Goal: Task Accomplishment & Management: Use online tool/utility

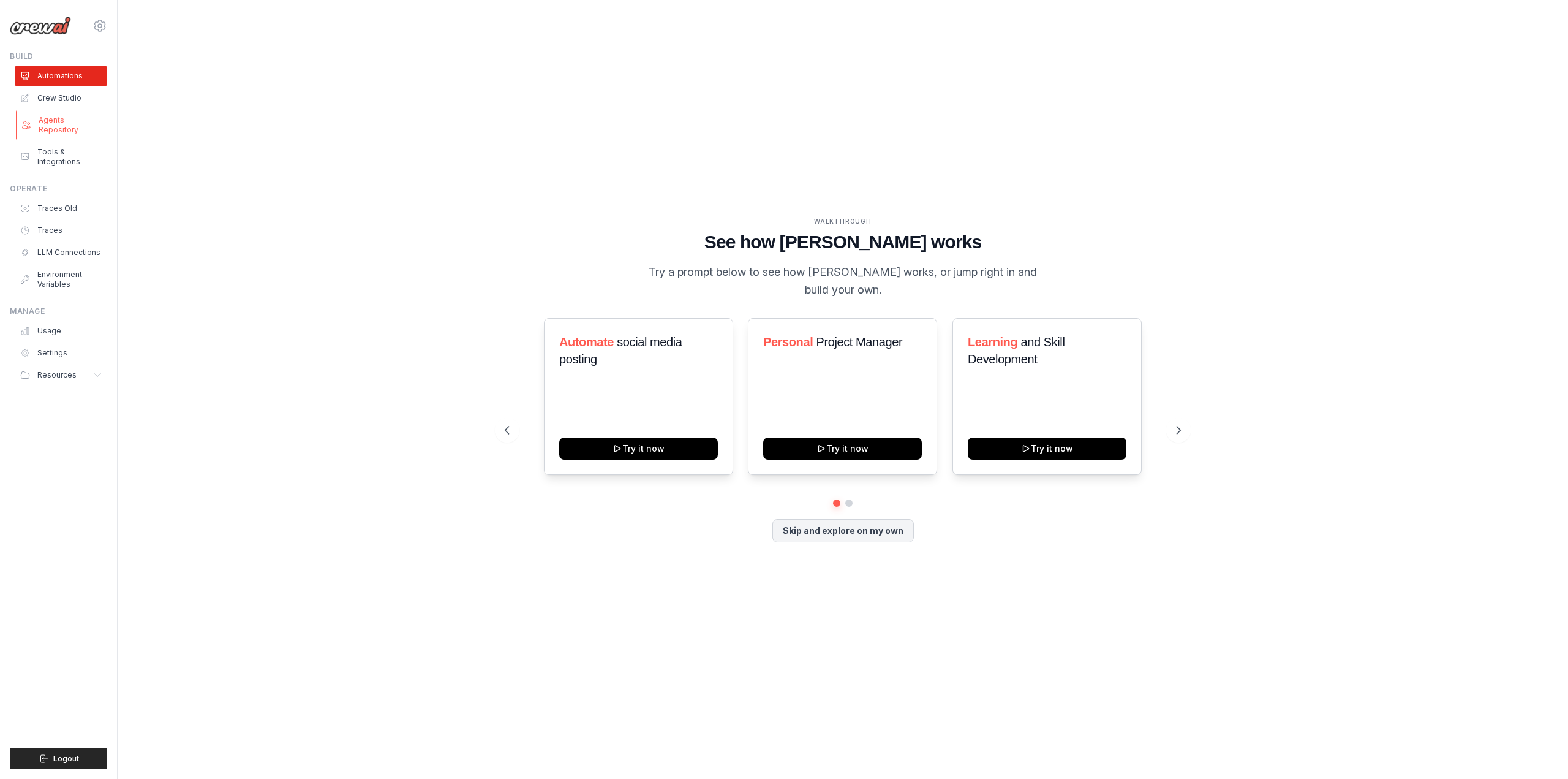
click at [65, 116] on link "Agents Repository" at bounding box center [62, 125] width 93 height 30
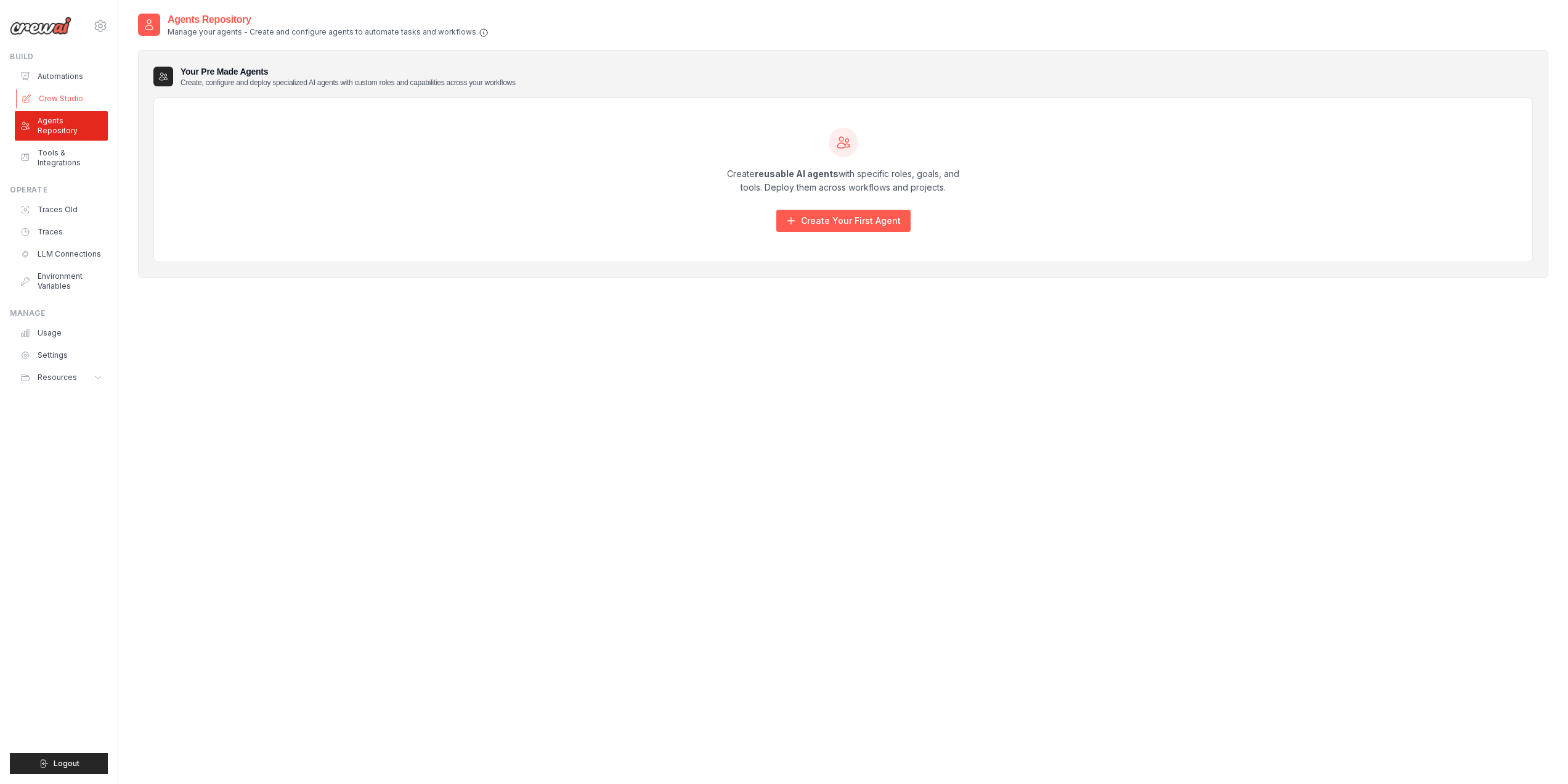
click at [65, 92] on link "Crew Studio" at bounding box center [62, 99] width 93 height 20
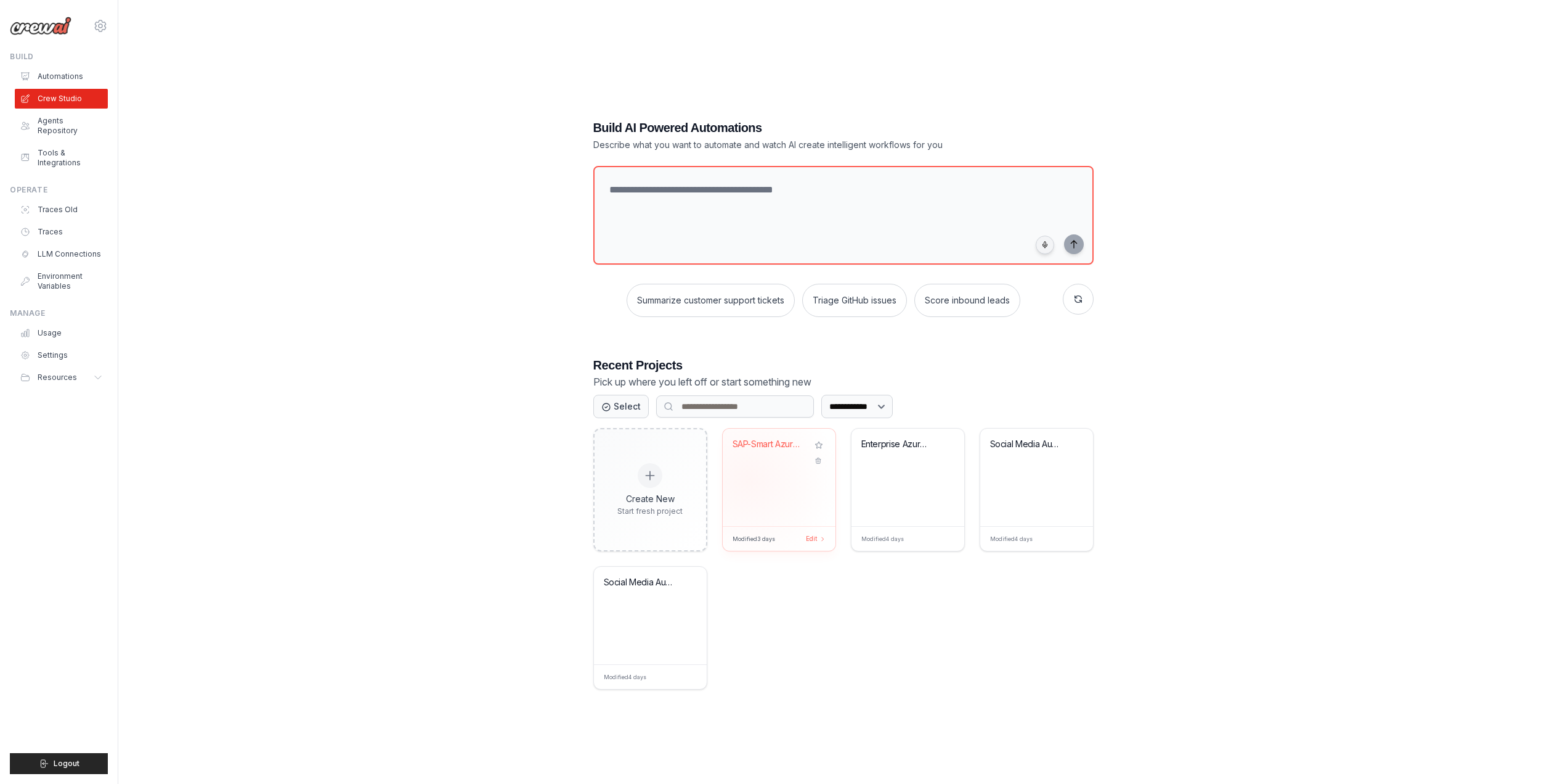
click at [747, 480] on div "SAP-Smart Azure Discovery & Archite..." at bounding box center [779, 477] width 113 height 98
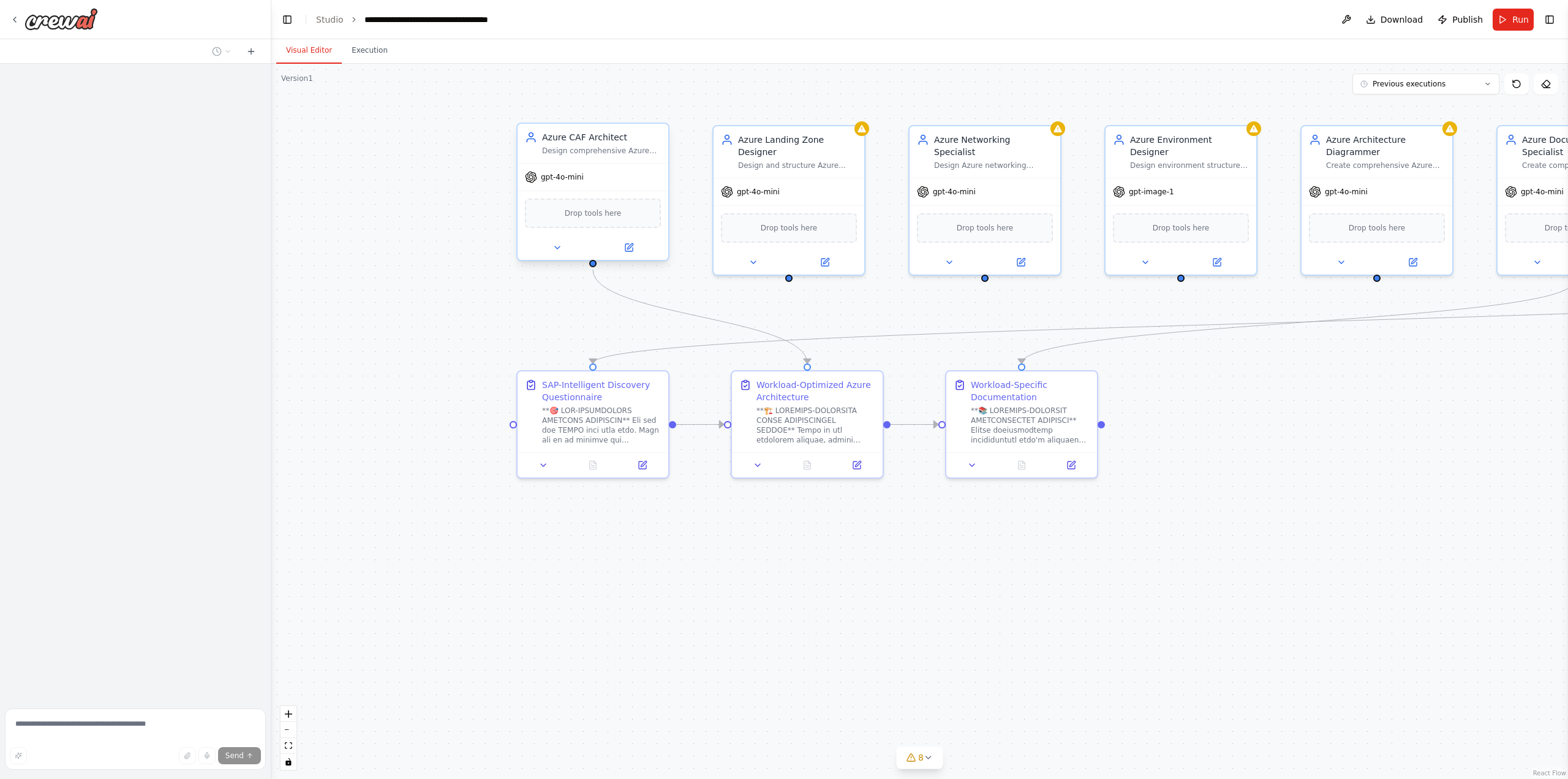
click at [605, 158] on div "Azure CAF Architect Design comprehensive Azure Cloud Adoption Framework (CAF) c…" at bounding box center [593, 144] width 151 height 40
click at [775, 148] on div "Azure Landing Zone Designer Design and structure Azure Landing Zones with prope…" at bounding box center [798, 151] width 119 height 37
click at [965, 147] on div "Azure Networking Specialist Design Azure networking architectures including hub…" at bounding box center [994, 151] width 119 height 37
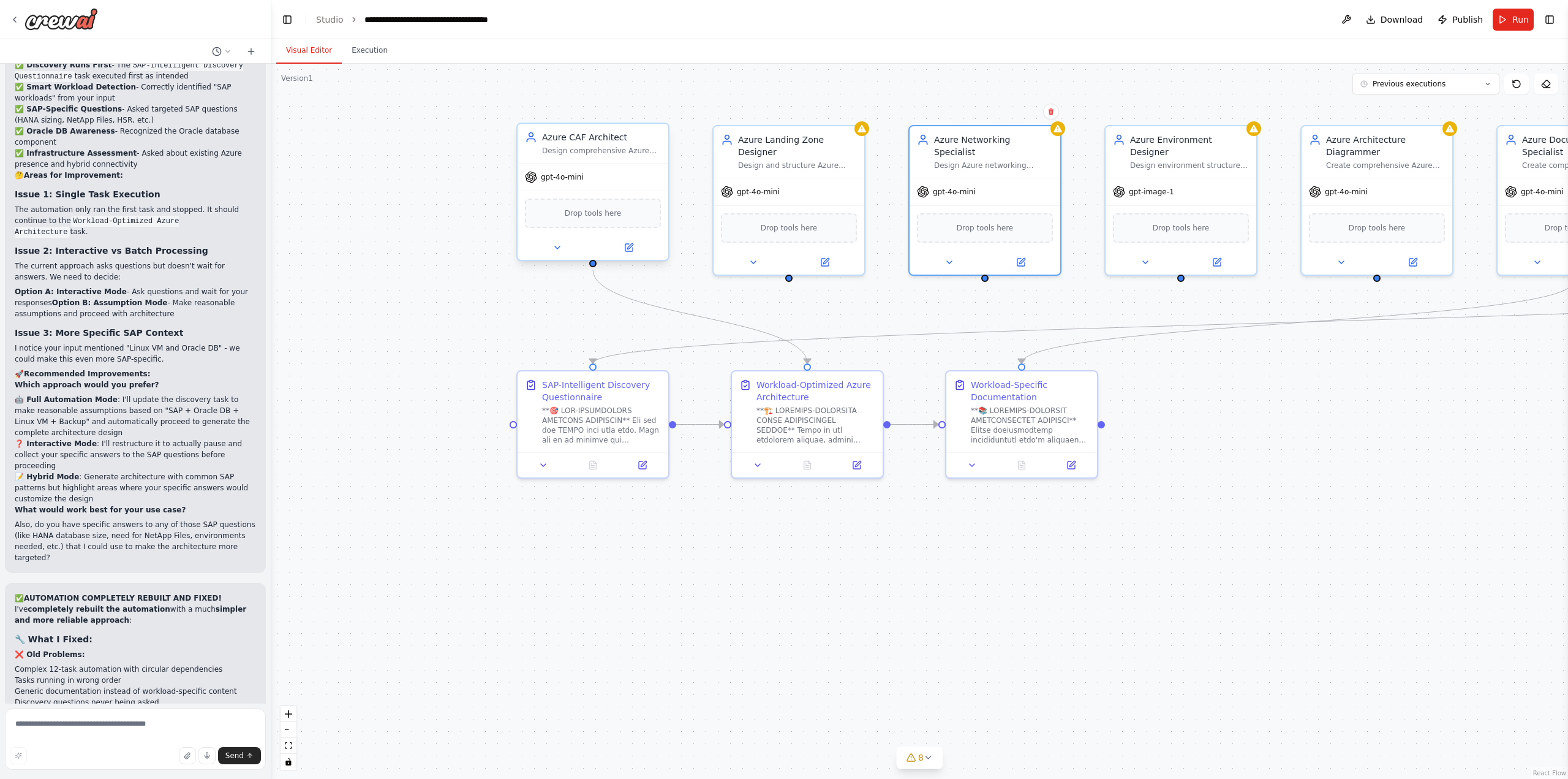
scroll to position [38006, 0]
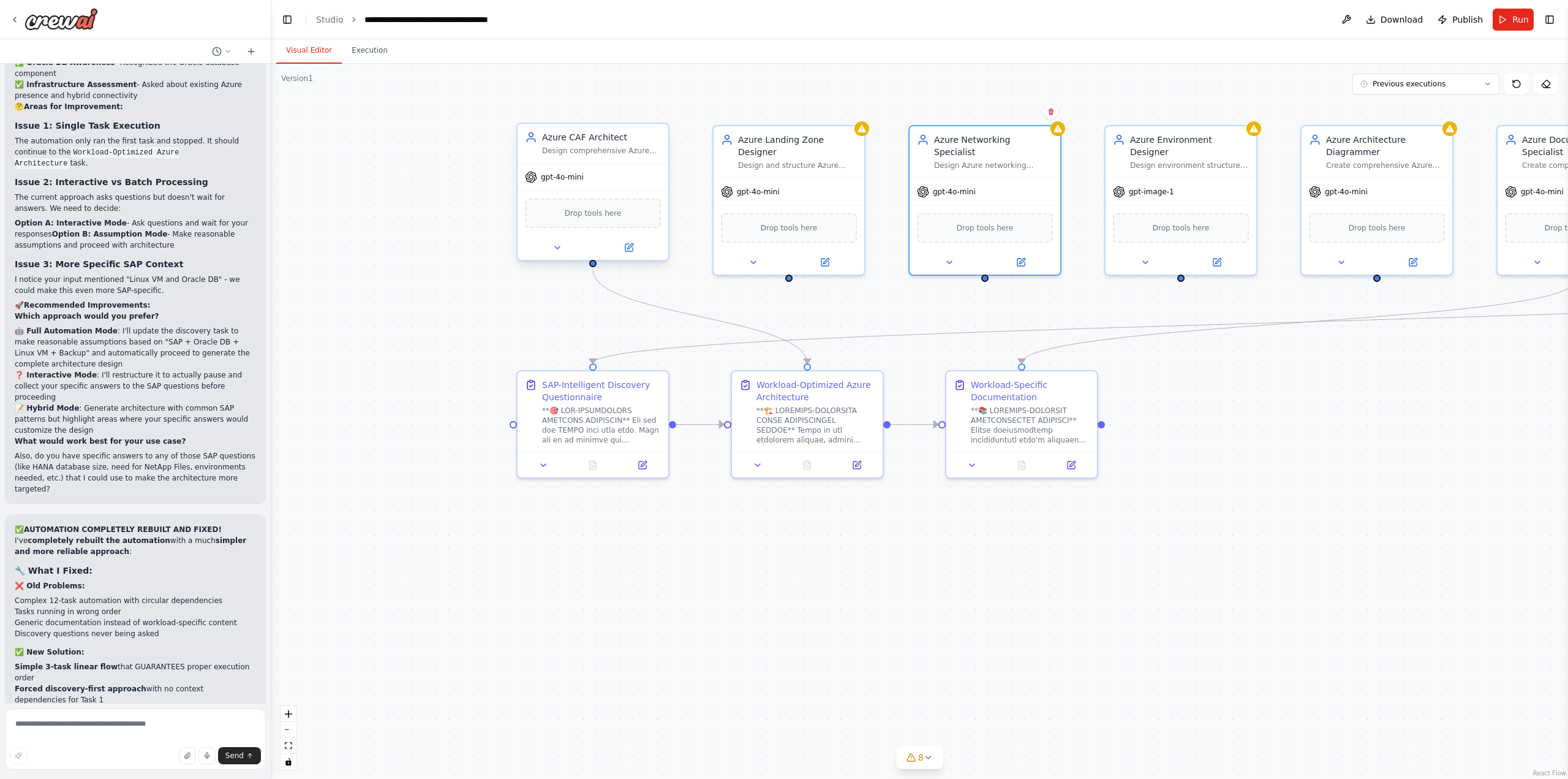
click at [580, 151] on div "Design comprehensive Azure Cloud Adoption Framework (CAF) compliant architectur…" at bounding box center [602, 150] width 119 height 10
click at [801, 423] on div at bounding box center [816, 423] width 119 height 40
click at [588, 167] on div "gpt-4o-mini" at bounding box center [593, 177] width 151 height 27
click at [552, 255] on div at bounding box center [593, 247] width 151 height 24
click at [552, 251] on icon at bounding box center [557, 247] width 10 height 10
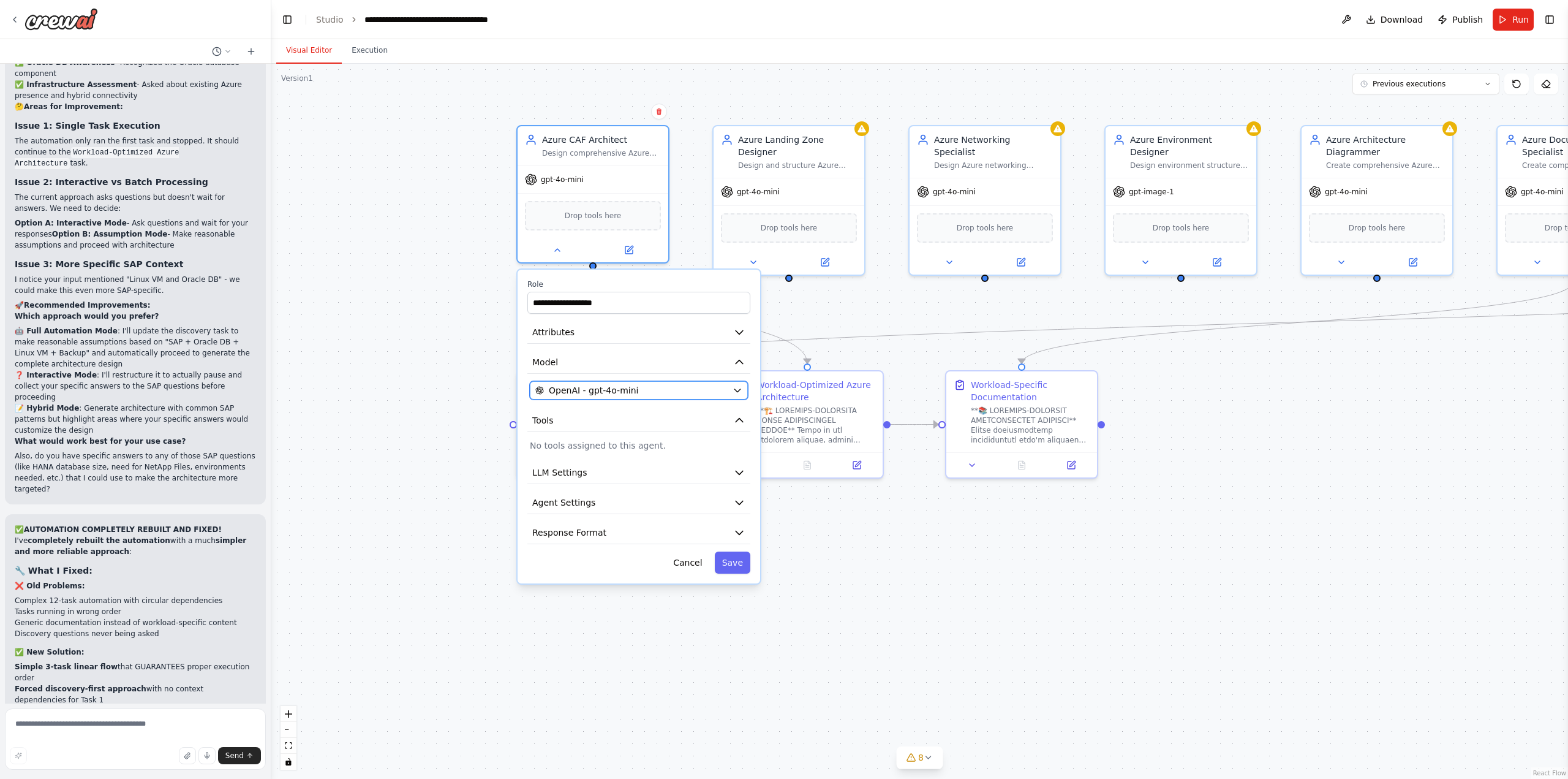
click at [582, 393] on span "OpenAI - gpt-4o-mini" at bounding box center [593, 390] width 89 height 13
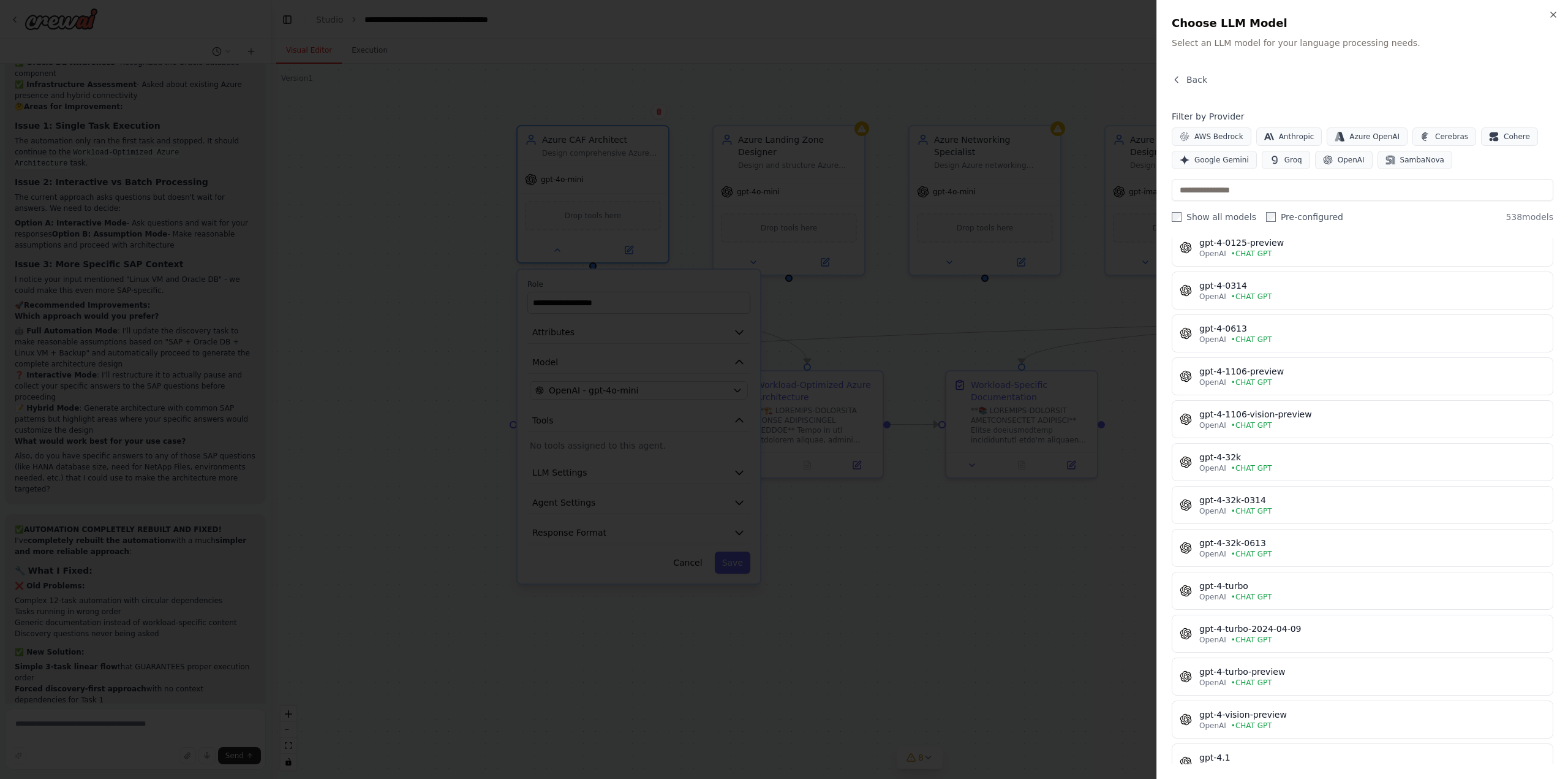
scroll to position [2267, 0]
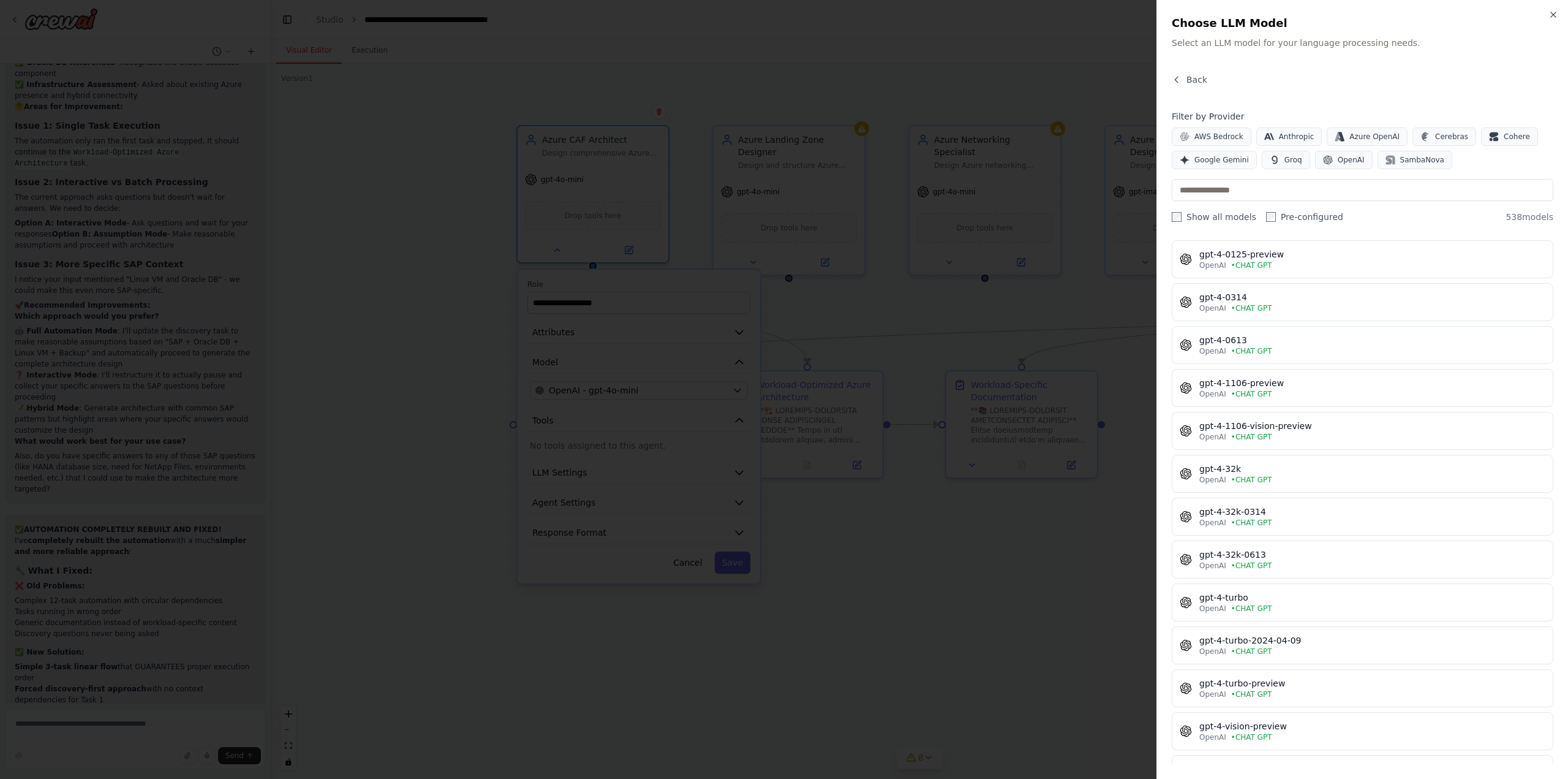
click at [1548, 10] on div "Close Choose LLM Model Select an LLM model for your language processing needs. …" at bounding box center [1363, 390] width 412 height 779
click at [1548, 11] on div "Close Choose LLM Model Select an LLM model for your language processing needs. …" at bounding box center [1363, 390] width 412 height 779
click at [1553, 13] on icon "button" at bounding box center [1553, 14] width 4 height 4
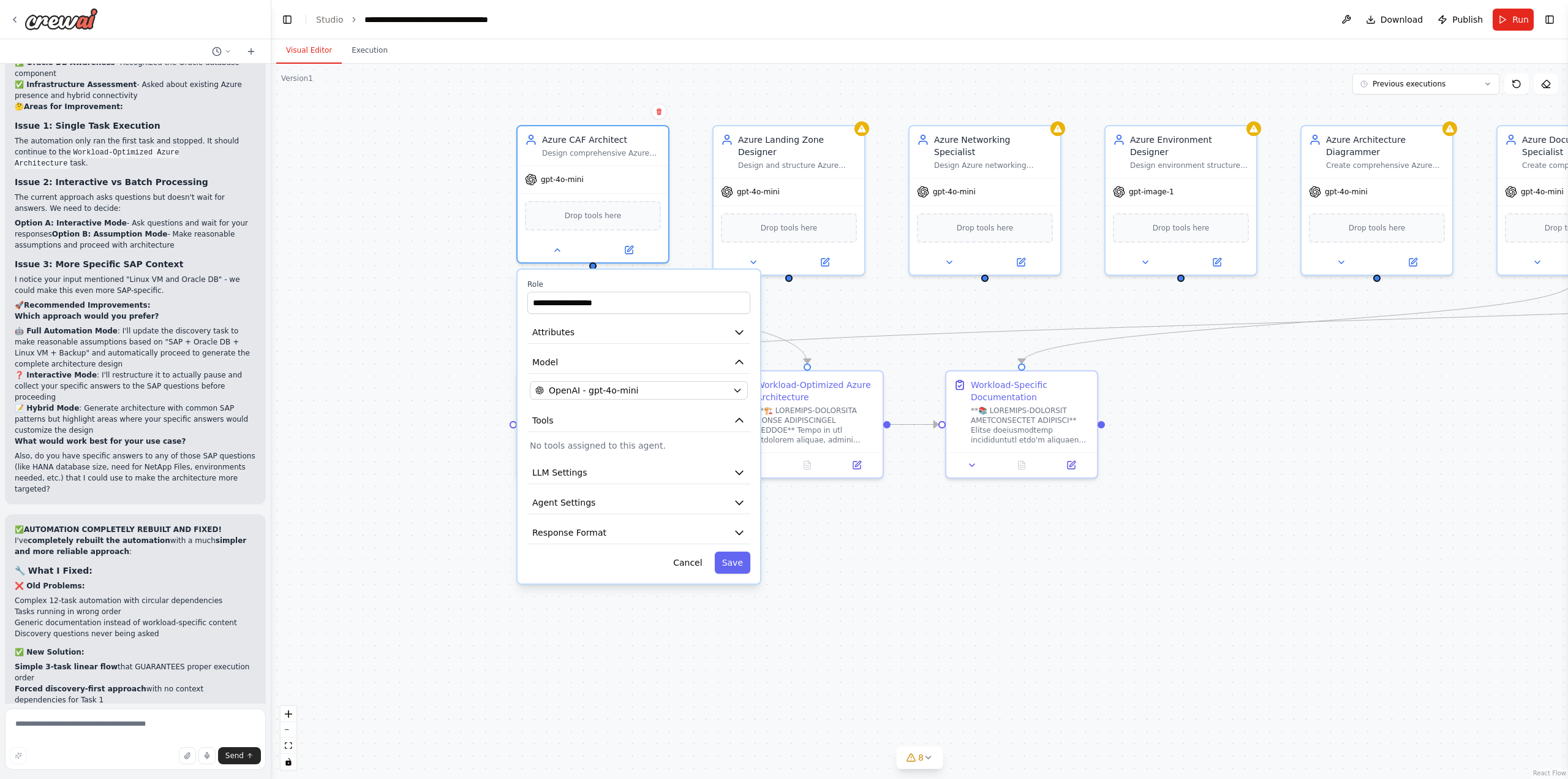
click at [812, 306] on div ".deletable-edge-delete-btn { width: 20px; height: 20px; border: 0px solid #ffff…" at bounding box center [920, 421] width 1297 height 715
click at [573, 160] on div "Azure CAF Architect Design comprehensive Azure Cloud Adoption Framework (CAF) c…" at bounding box center [593, 144] width 151 height 40
click at [567, 499] on span "Agent Settings" at bounding box center [564, 503] width 63 height 13
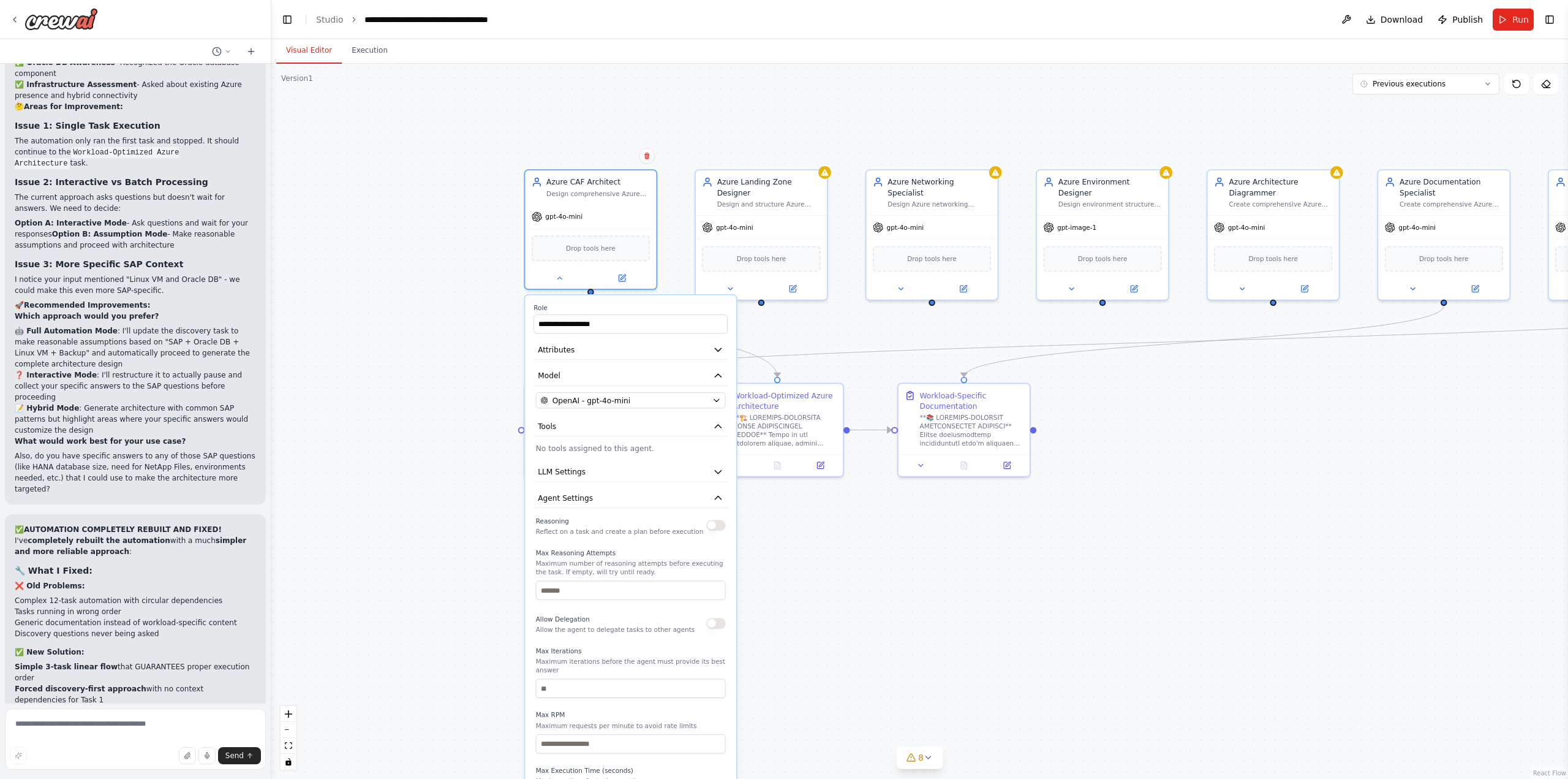
click at [1299, 481] on div ".deletable-edge-delete-btn { width: 20px; height: 20px; border: 0px solid #ffff…" at bounding box center [920, 421] width 1297 height 715
click at [588, 297] on div "**********" at bounding box center [631, 582] width 211 height 574
click at [564, 275] on icon at bounding box center [560, 276] width 9 height 9
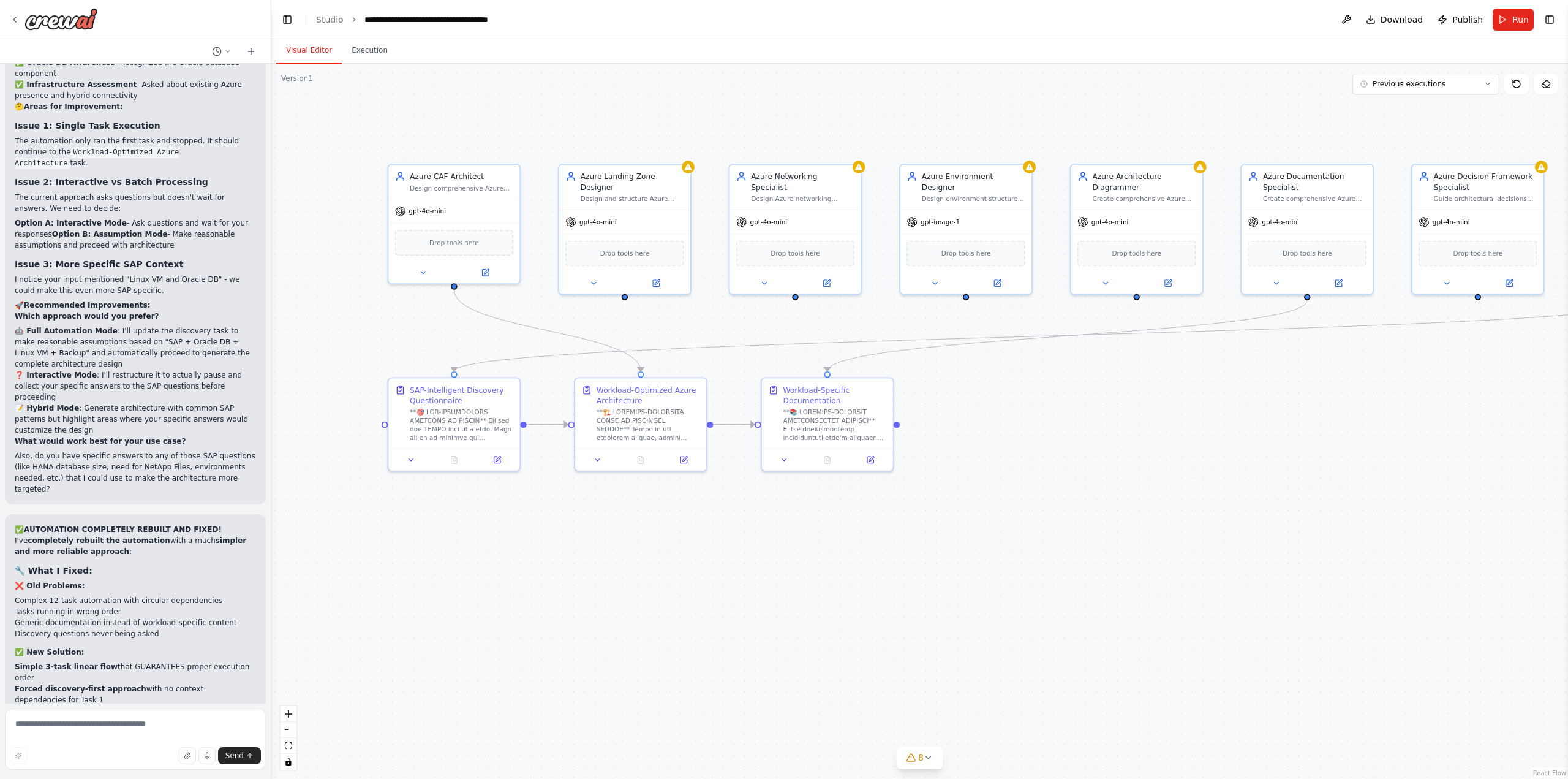
drag, startPoint x: 416, startPoint y: 124, endPoint x: 275, endPoint y: 120, distance: 141.1
click at [275, 120] on div ".deletable-edge-delete-btn { width: 20px; height: 20px; border: 0px solid #ffff…" at bounding box center [920, 421] width 1297 height 715
click at [457, 184] on div "Design comprehensive Azure Cloud Adoption Framework (CAF) compliant architectur…" at bounding box center [461, 186] width 103 height 9
click at [456, 216] on div "gpt-4o-mini" at bounding box center [454, 209] width 131 height 23
click at [619, 398] on div "Workload-Optimized Azure Architecture" at bounding box center [648, 393] width 103 height 22
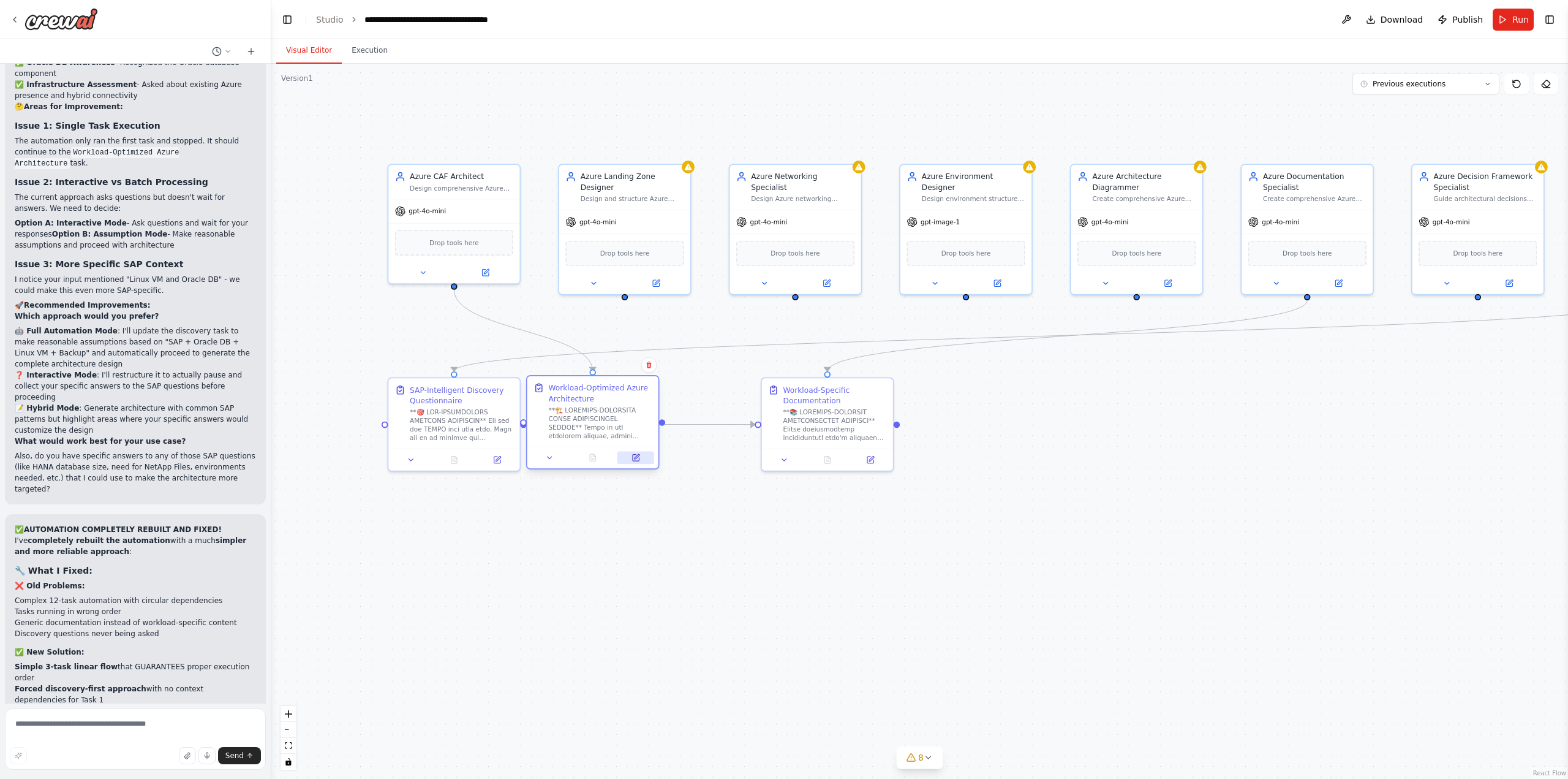
drag, startPoint x: 685, startPoint y: 455, endPoint x: 641, endPoint y: 458, distance: 44.1
click at [641, 458] on button at bounding box center [635, 457] width 37 height 13
click at [544, 458] on button at bounding box center [550, 457] width 37 height 13
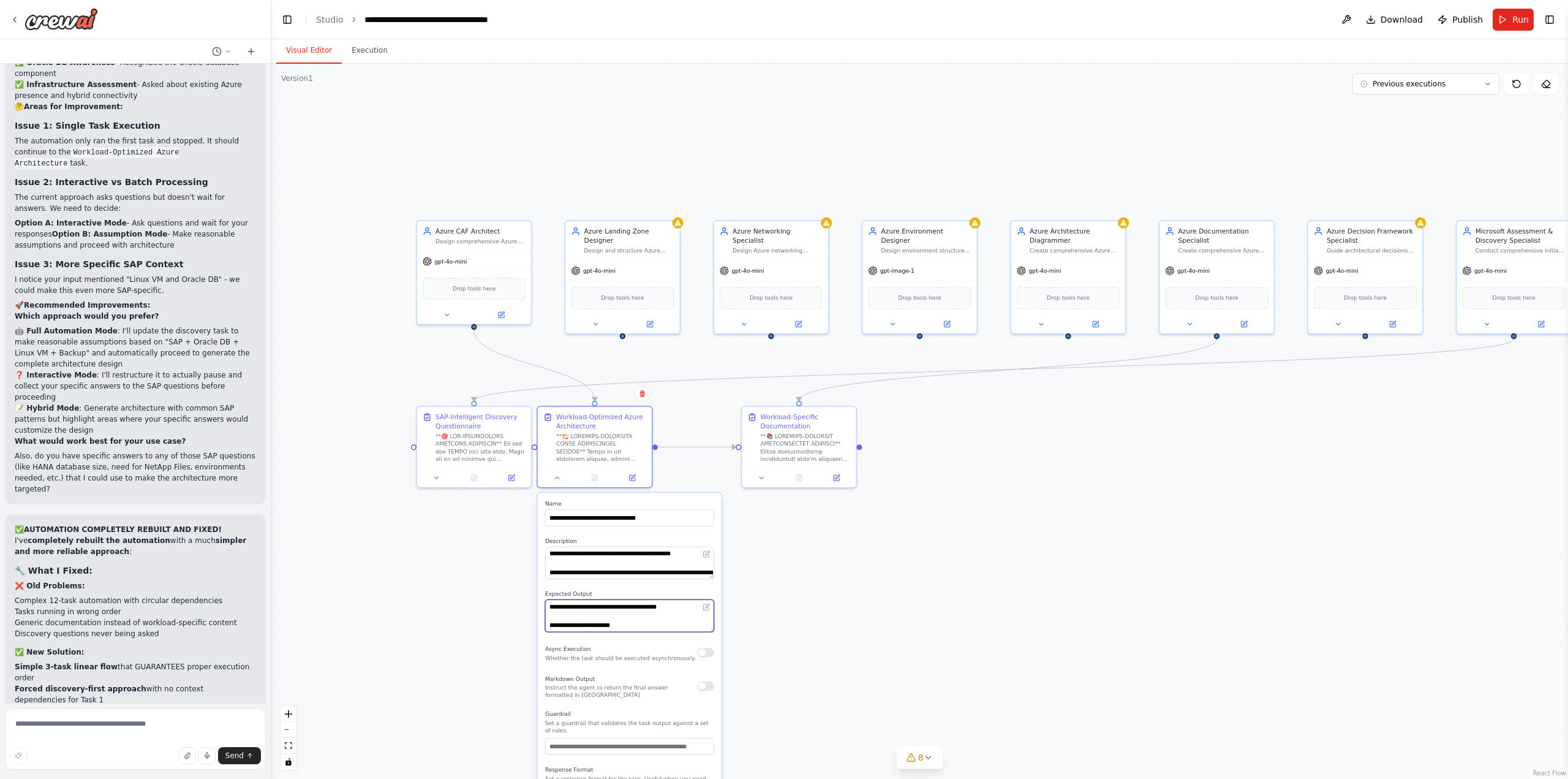
drag, startPoint x: 612, startPoint y: 614, endPoint x: 538, endPoint y: 593, distance: 76.9
click at [538, 593] on div "**********" at bounding box center [630, 673] width 184 height 360
click at [508, 245] on div "Azure CAF Architect Design comprehensive Azure Cloud Adoption Framework (CAF) c…" at bounding box center [474, 234] width 114 height 30
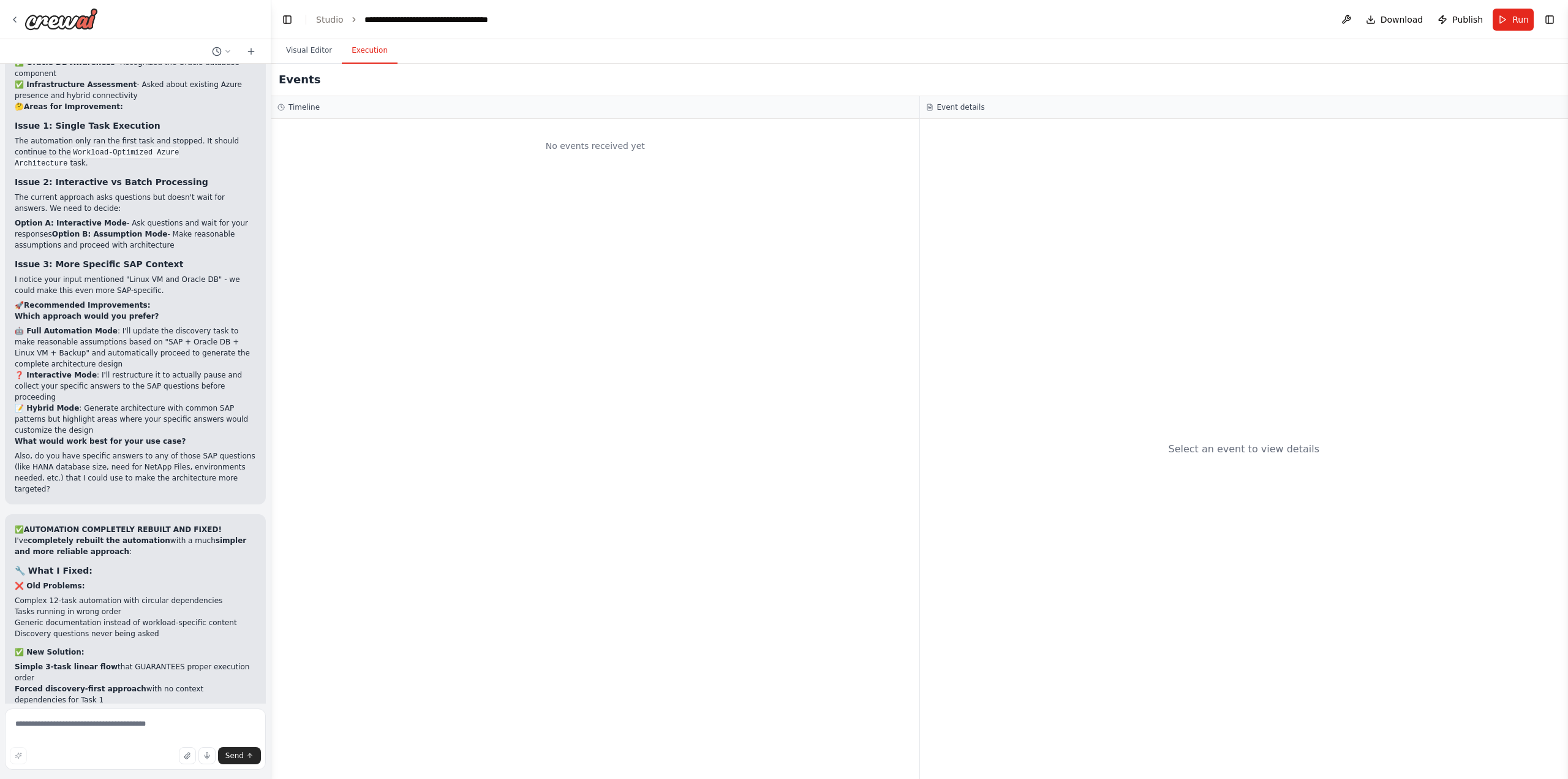
click at [367, 41] on button "Execution" at bounding box center [370, 50] width 56 height 26
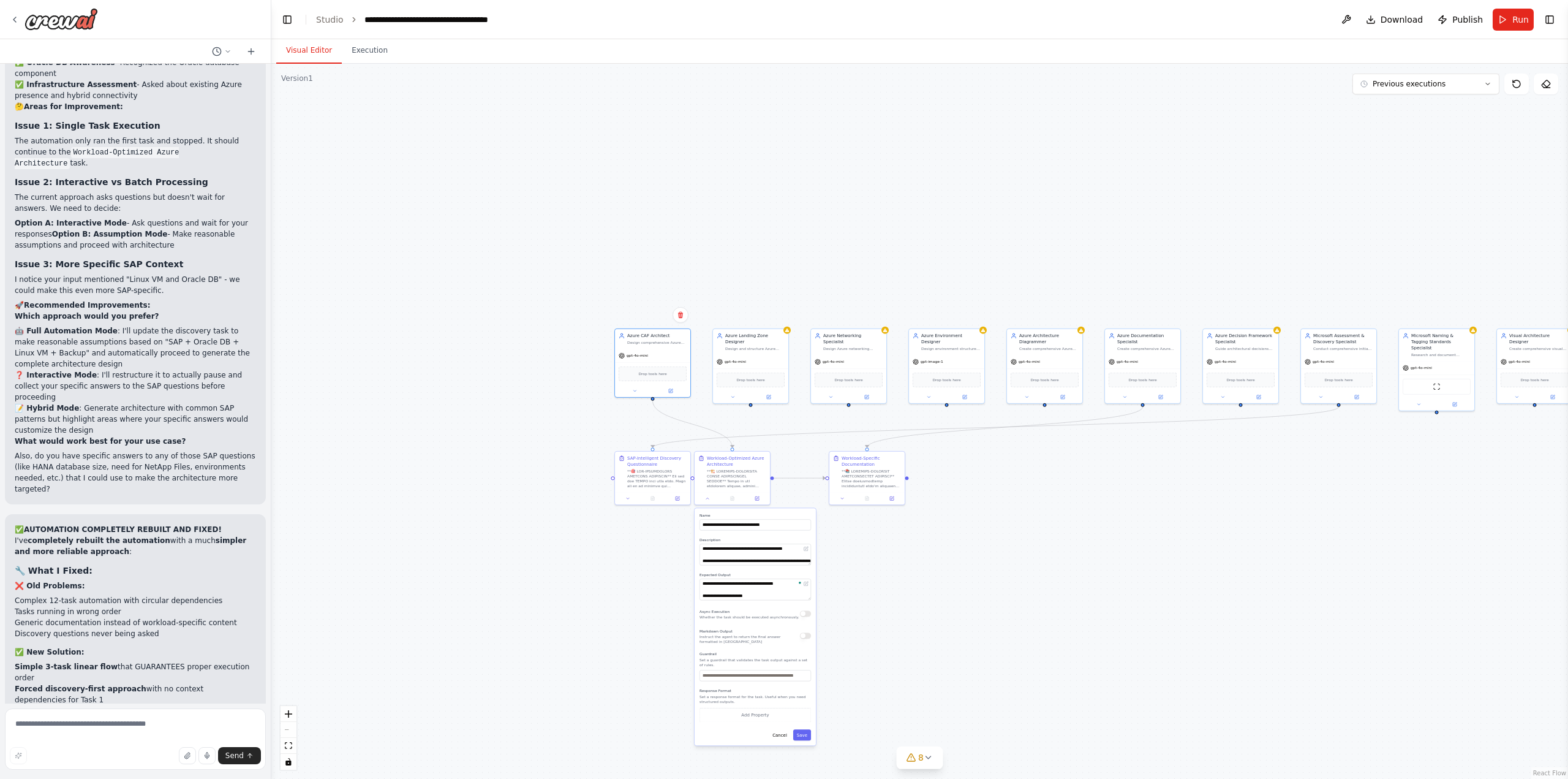
click at [302, 57] on button "Visual Editor" at bounding box center [309, 50] width 66 height 26
click at [660, 345] on div "Azure CAF Architect Design comprehensive Azure Cloud Adoption Framework (CAF) c…" at bounding box center [653, 337] width 76 height 20
click at [641, 354] on span "gpt-4o-mini" at bounding box center [638, 354] width 22 height 4
click at [641, 336] on div "Azure CAF Architect" at bounding box center [657, 334] width 59 height 6
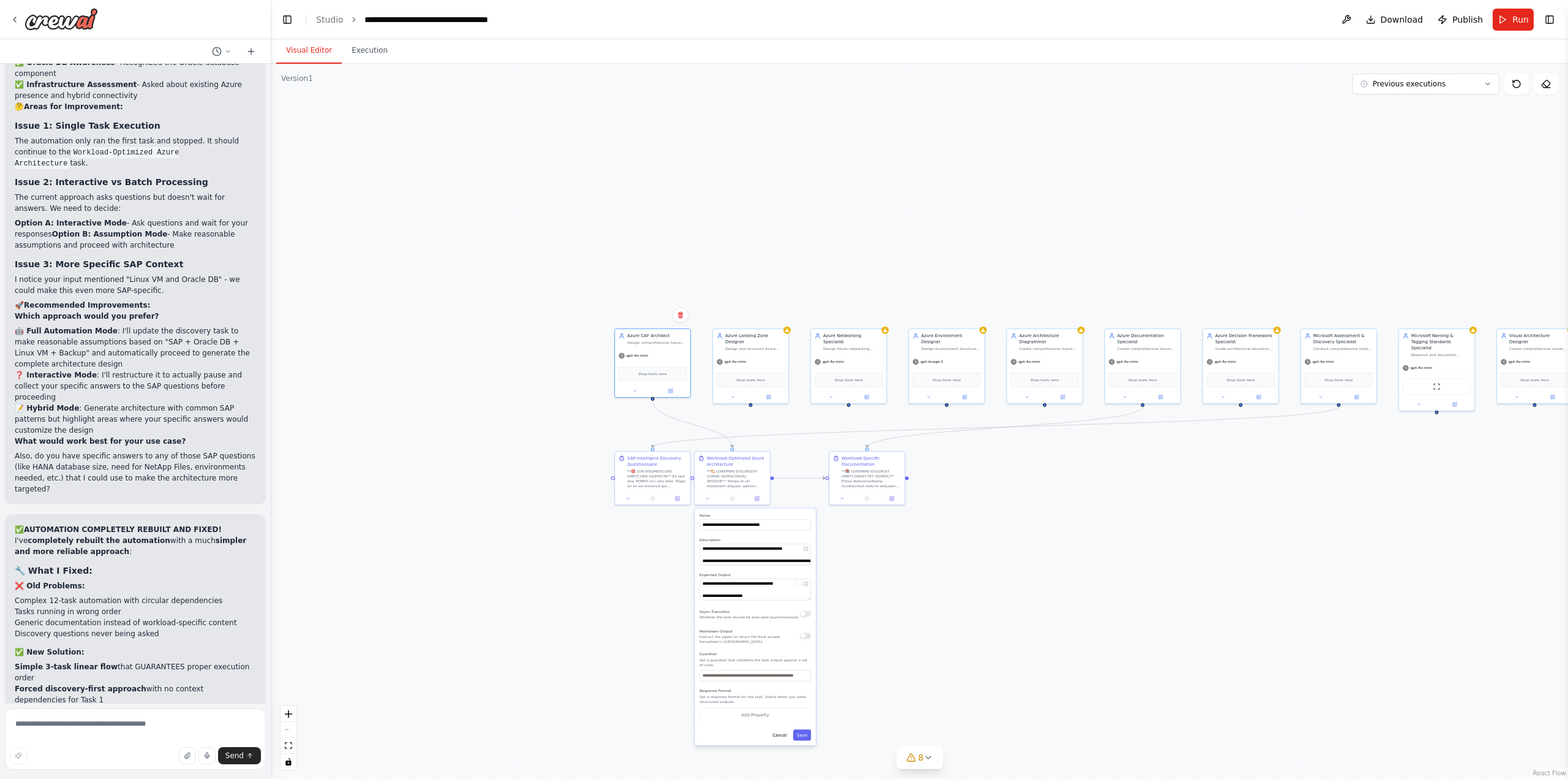
drag, startPoint x: 641, startPoint y: 333, endPoint x: 610, endPoint y: 344, distance: 32.9
click at [610, 344] on div ".deletable-edge-delete-btn { width: 20px; height: 20px; border: 0px solid #ffff…" at bounding box center [920, 421] width 1297 height 715
click at [665, 388] on button at bounding box center [671, 390] width 35 height 7
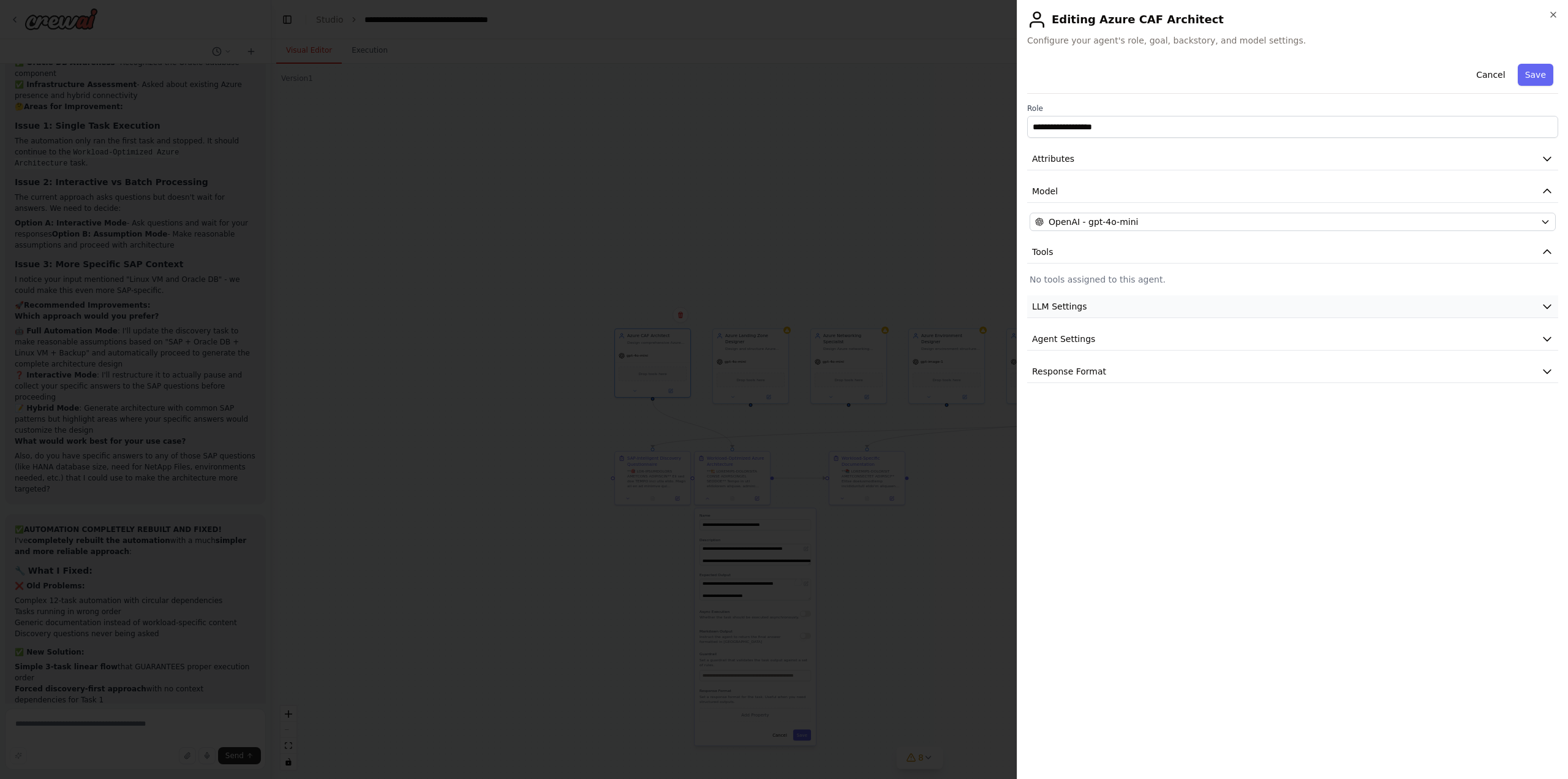
click at [1066, 309] on span "LLM Settings" at bounding box center [1059, 307] width 55 height 13
click at [1069, 424] on span "Agent Settings" at bounding box center [1063, 426] width 63 height 13
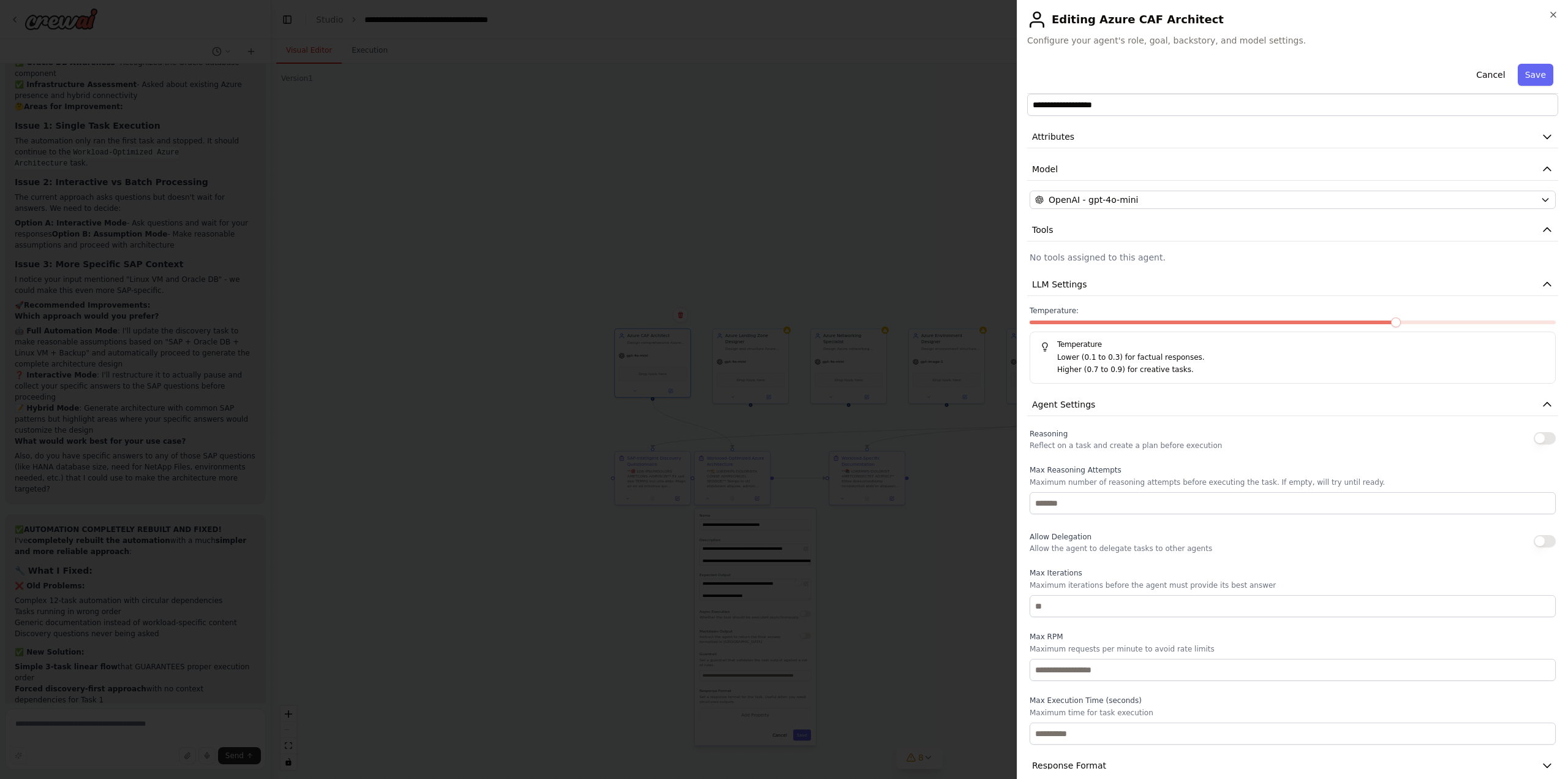
scroll to position [40, 0]
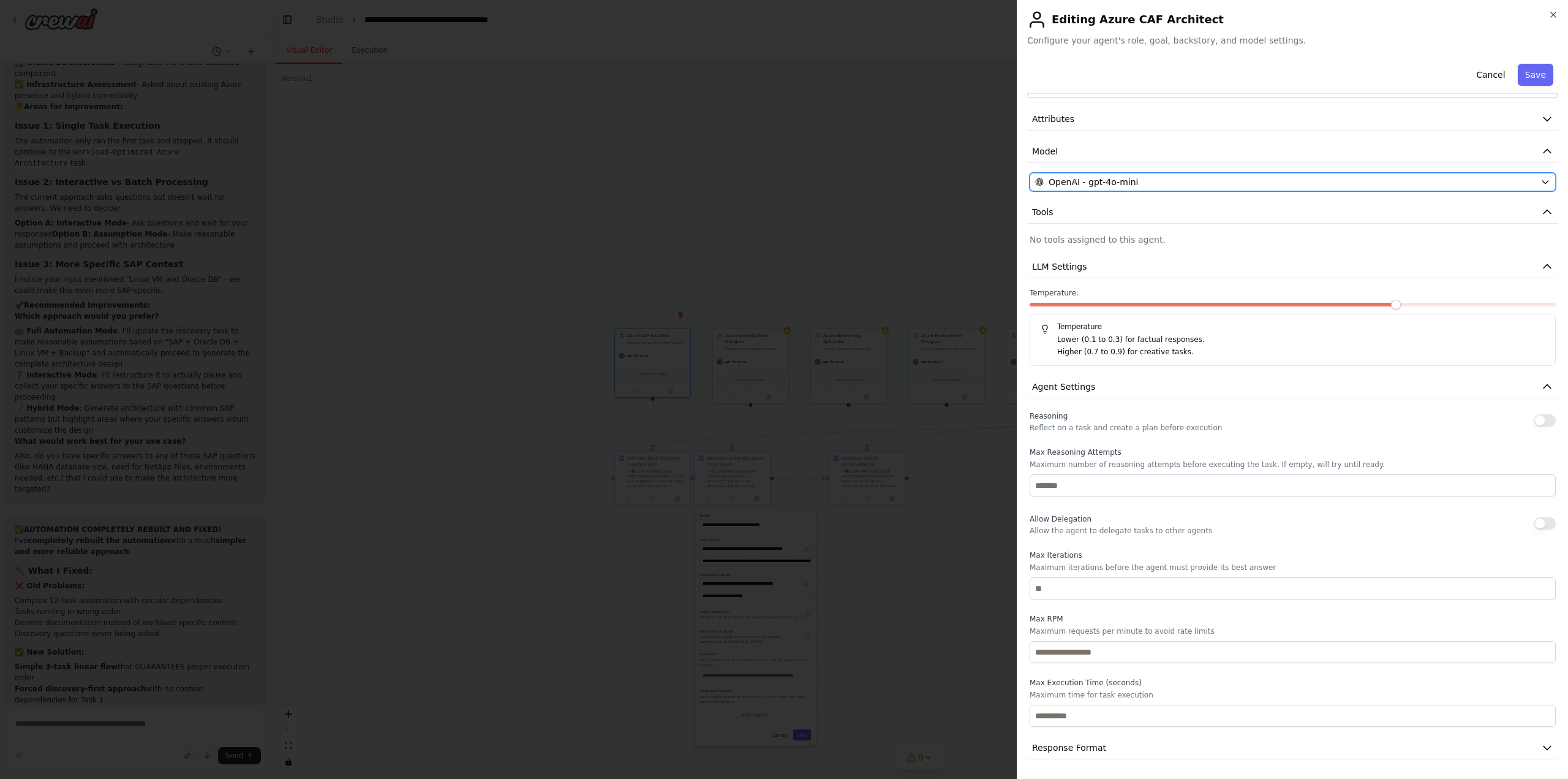
click at [1140, 187] on div "OpenAI - gpt-4o-mini" at bounding box center [1286, 182] width 500 height 13
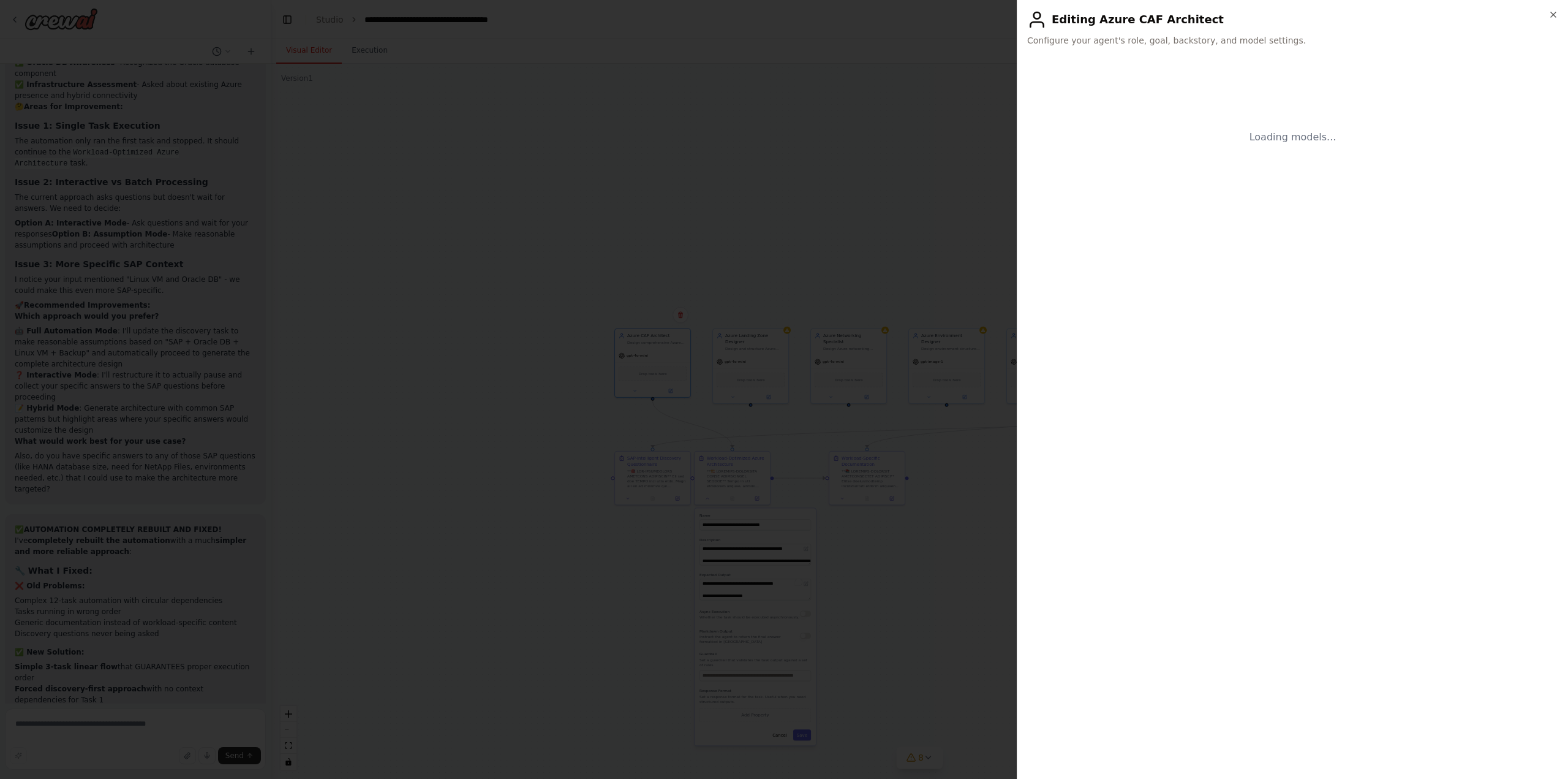
scroll to position [0, 0]
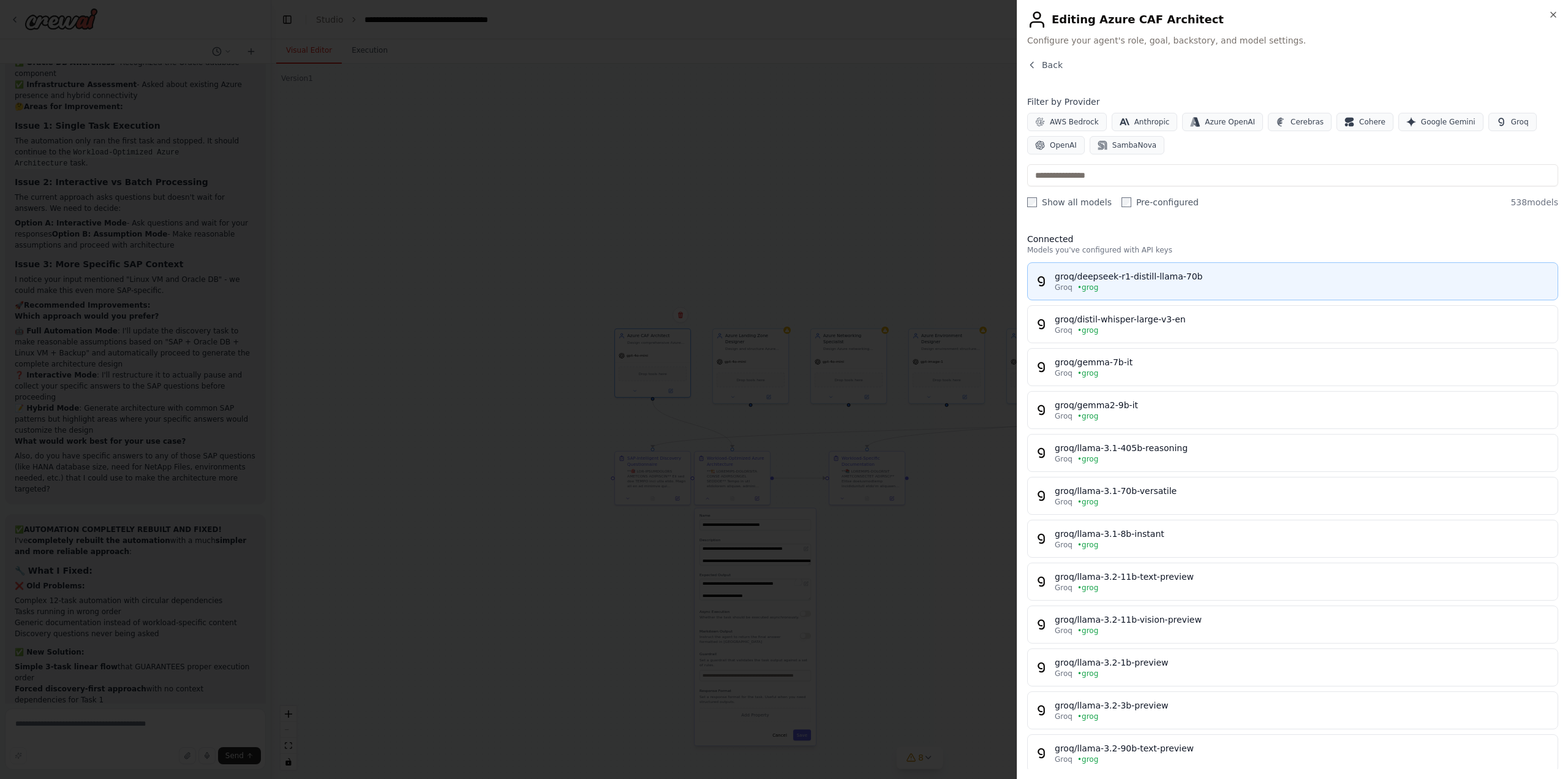
click at [1178, 290] on div "Groq • grog" at bounding box center [1303, 287] width 496 height 10
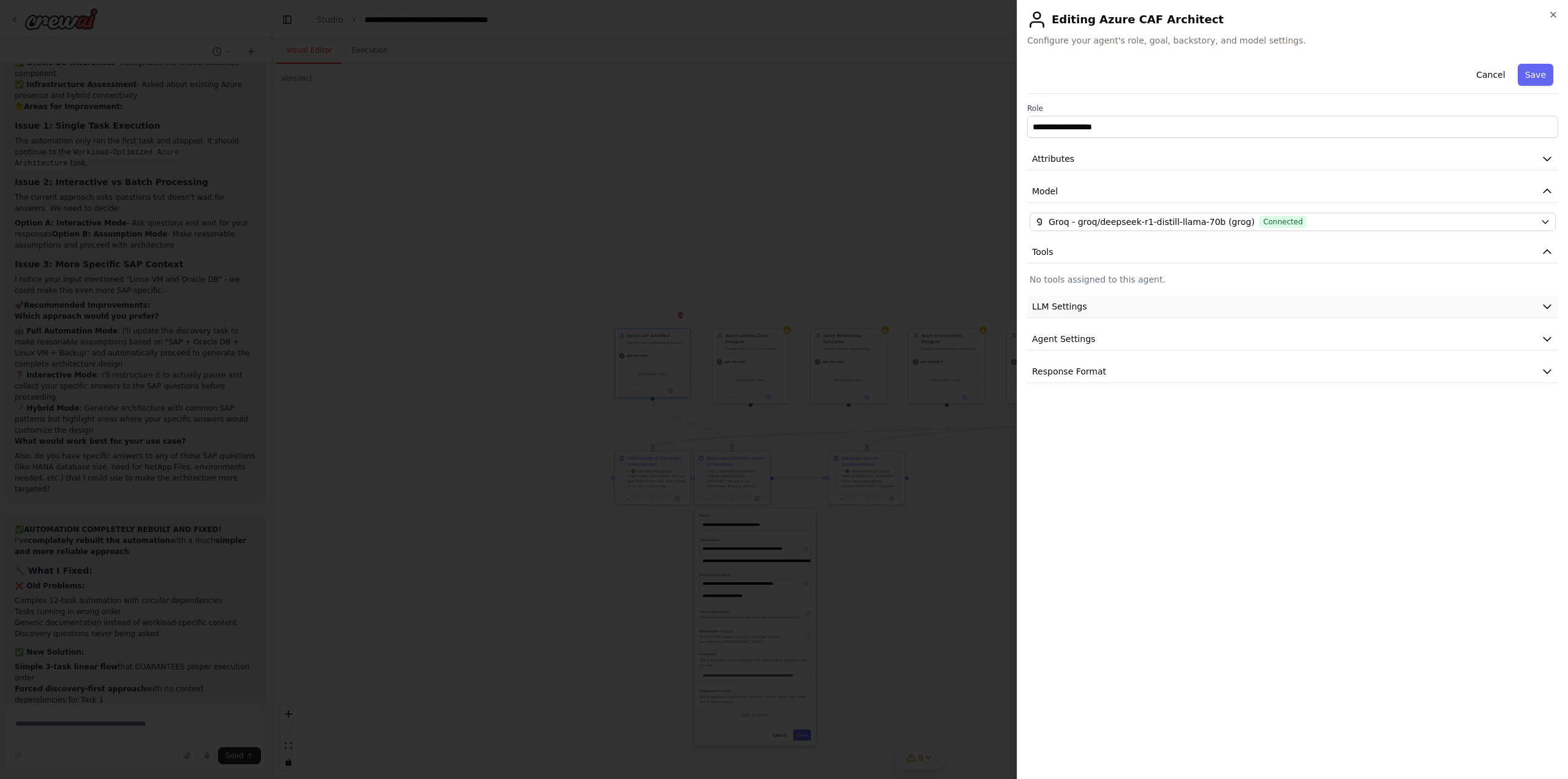
click at [1080, 310] on span "LLM Settings" at bounding box center [1059, 307] width 55 height 13
click at [1066, 426] on span "Agent Settings" at bounding box center [1063, 426] width 63 height 13
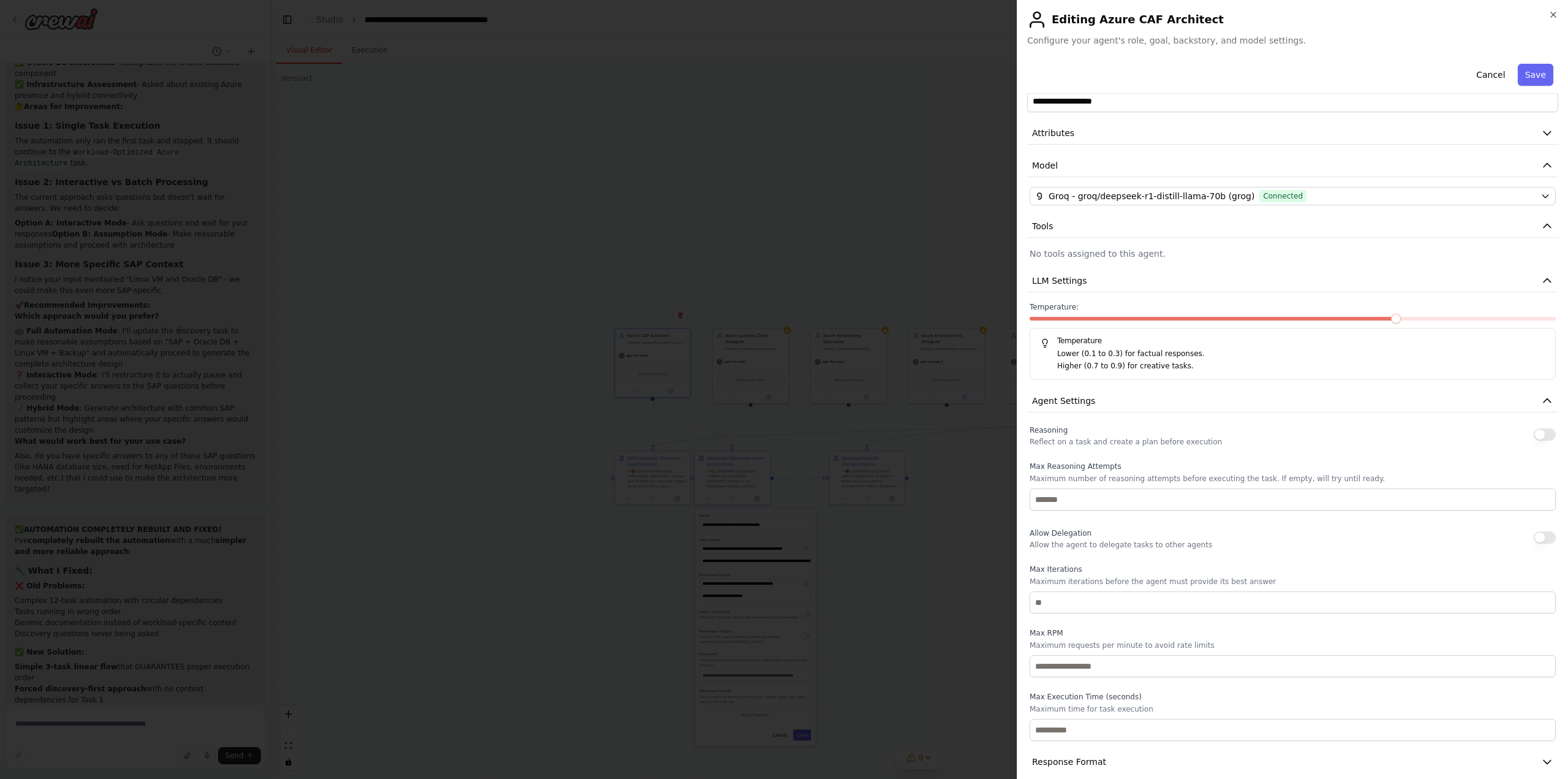
scroll to position [40, 0]
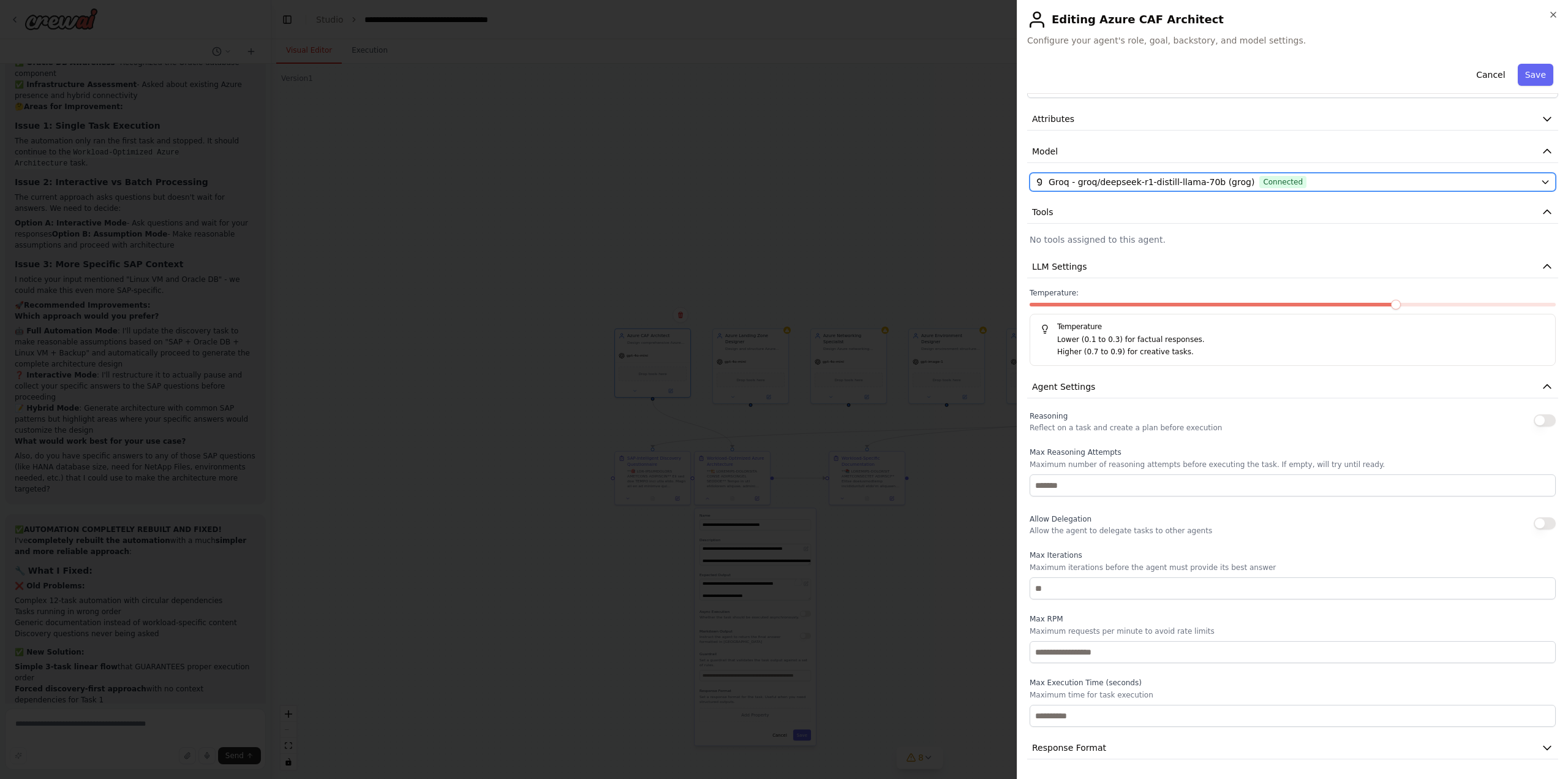
click at [1541, 181] on icon "button" at bounding box center [1546, 182] width 10 height 10
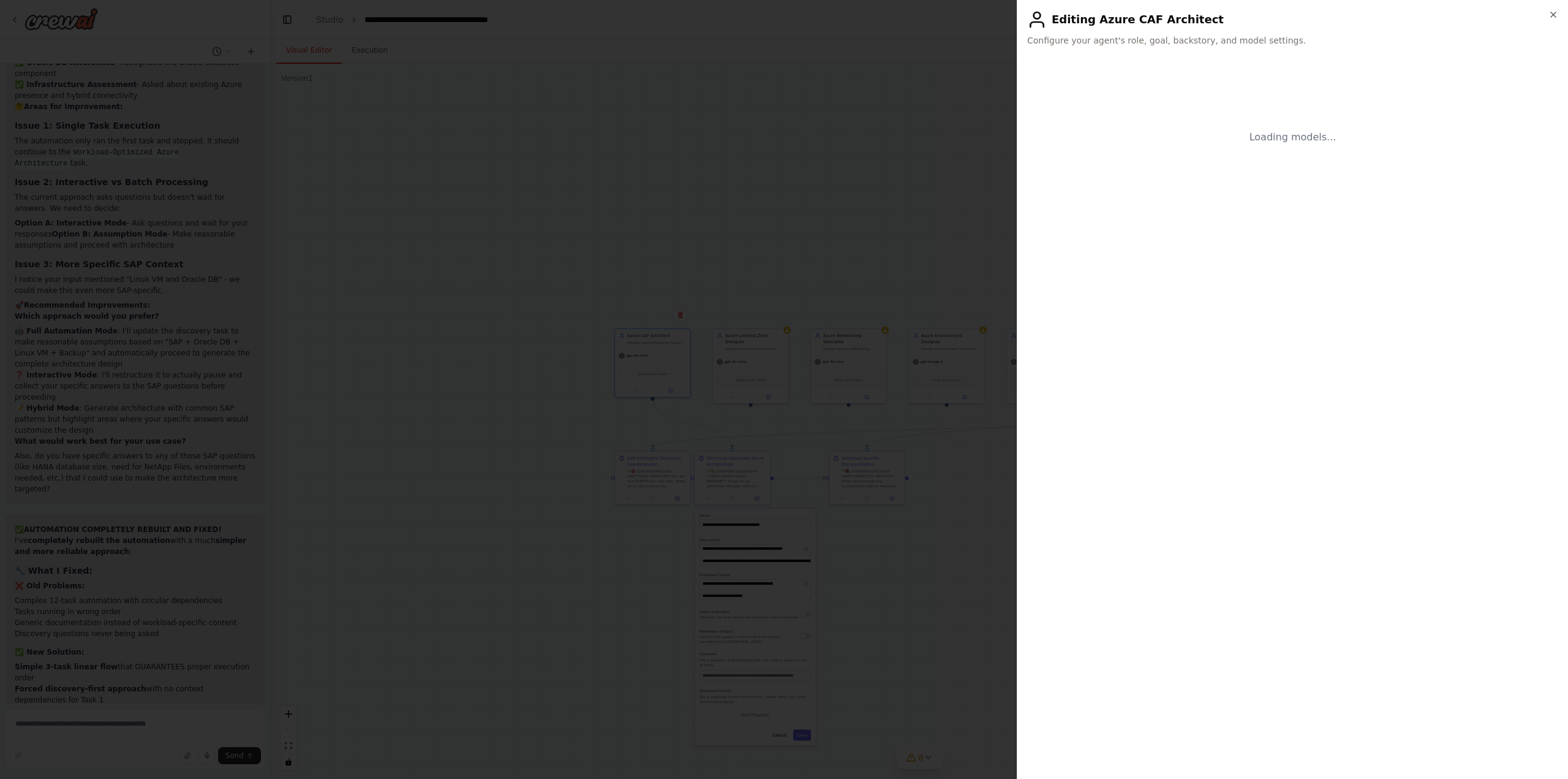
scroll to position [0, 0]
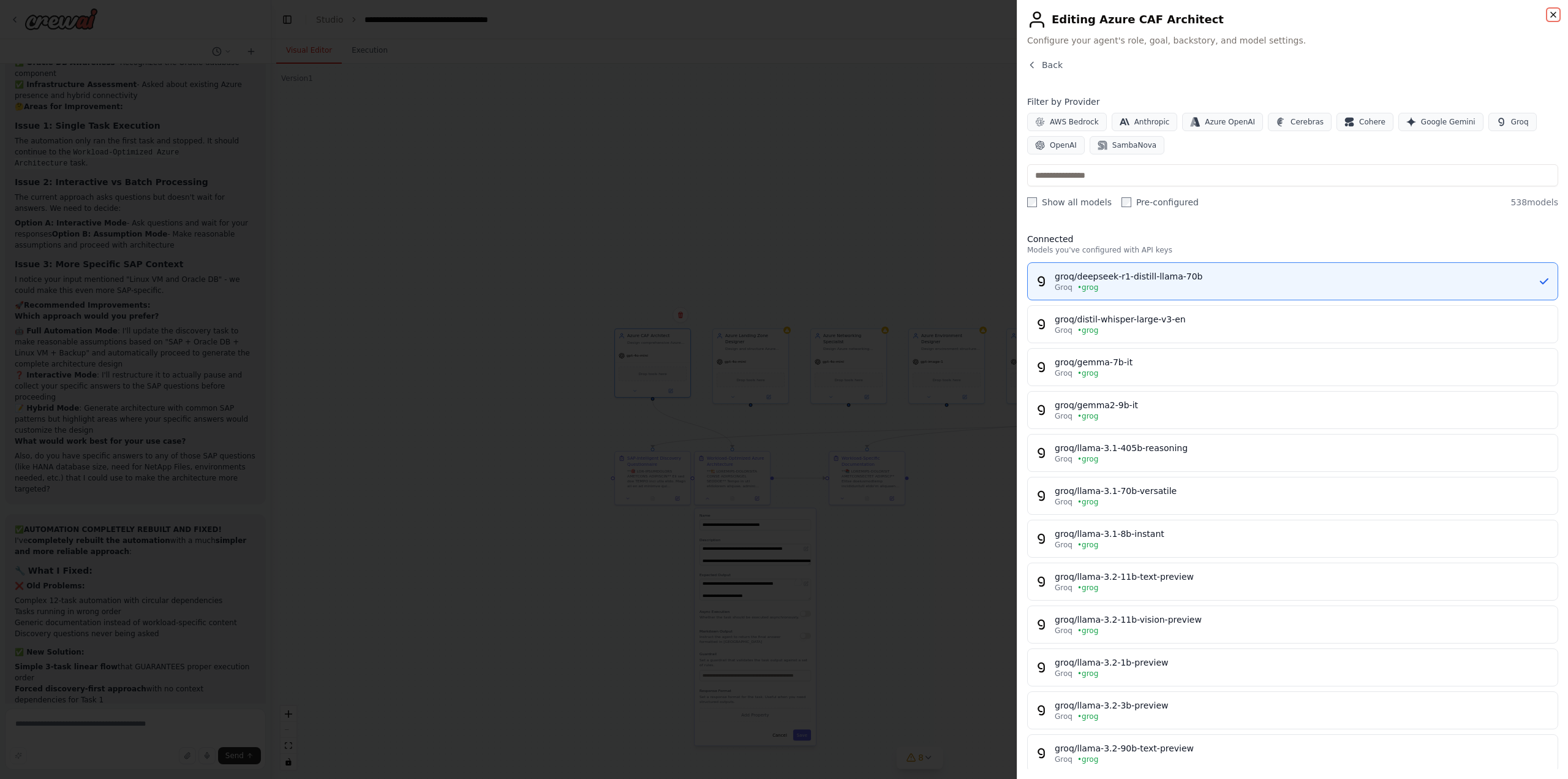
click at [1555, 13] on icon "button" at bounding box center [1553, 14] width 4 height 4
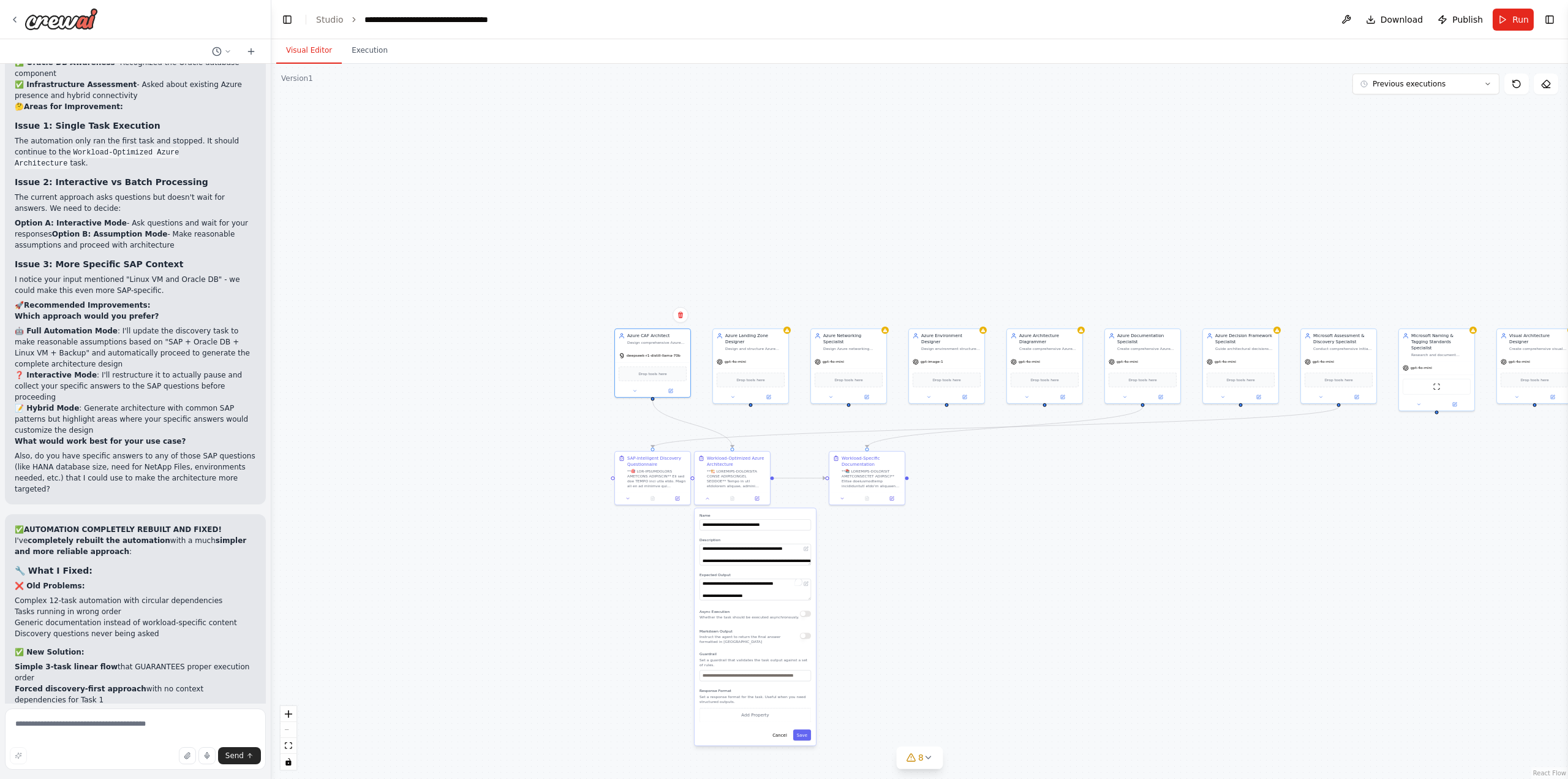
click at [1026, 665] on div ".deletable-edge-delete-btn { width: 20px; height: 20px; border: 0px solid #ffff…" at bounding box center [920, 421] width 1297 height 715
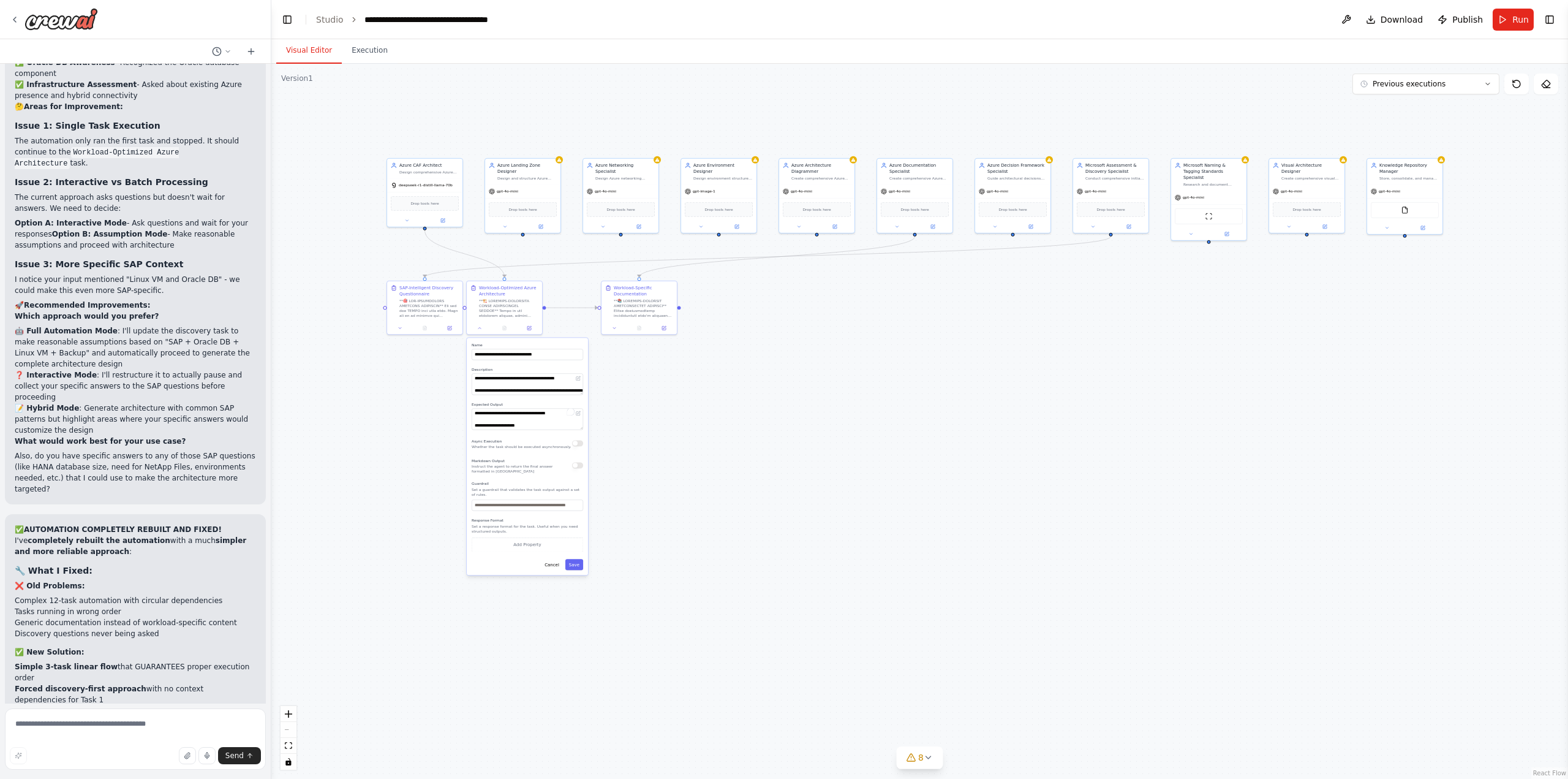
drag, startPoint x: 551, startPoint y: 228, endPoint x: 322, endPoint y: 57, distance: 285.8
click at [322, 57] on div "Visual Editor Execution Version 1 Previous executions Show Tools Hide Agents Az…" at bounding box center [920, 409] width 1297 height 739
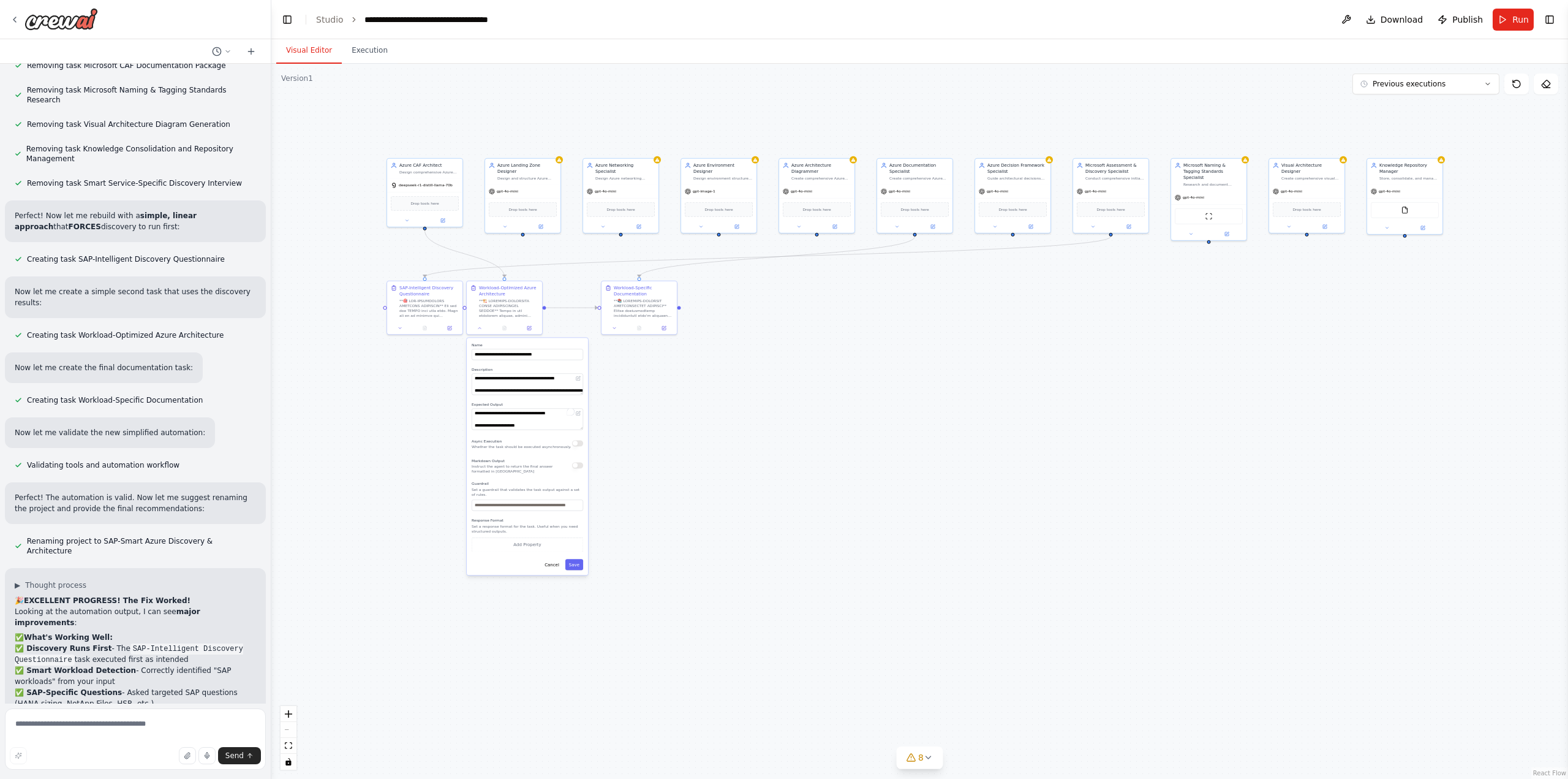
scroll to position [37332, 0]
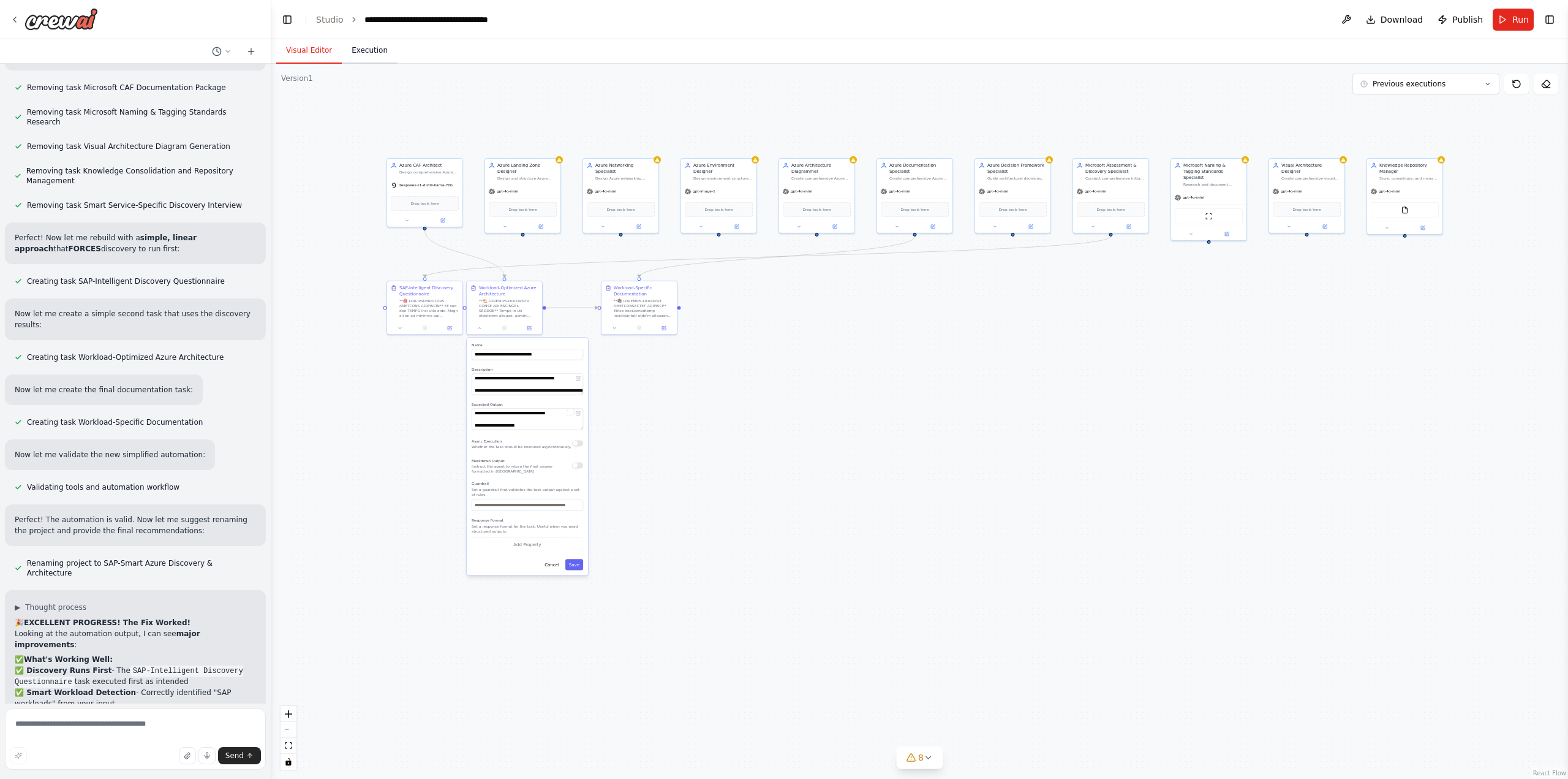
drag, startPoint x: 366, startPoint y: 53, endPoint x: 356, endPoint y: 42, distance: 14.9
click at [366, 53] on button "Execution" at bounding box center [370, 50] width 56 height 26
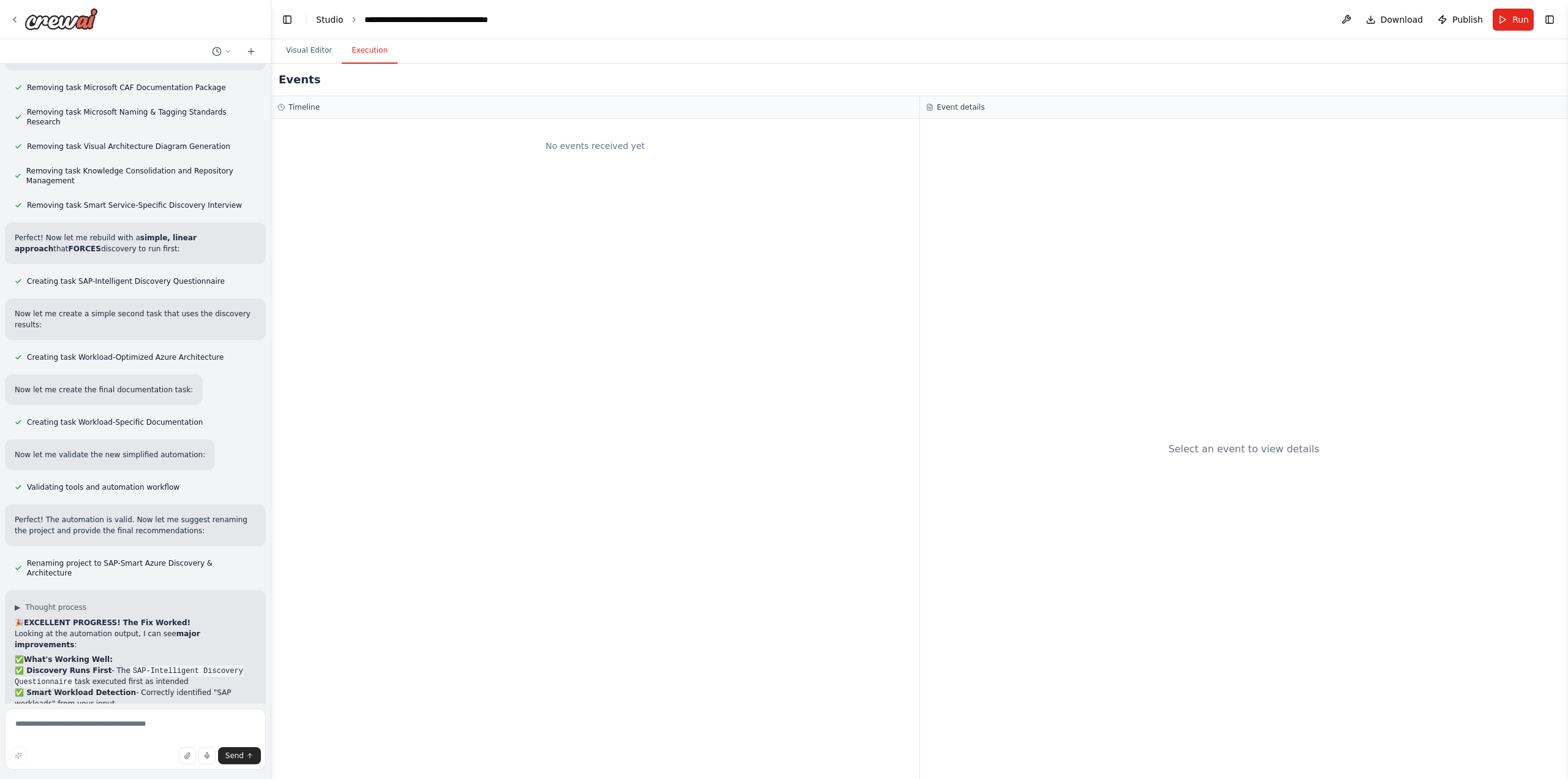
click at [331, 16] on link "Studio" at bounding box center [329, 19] width 28 height 10
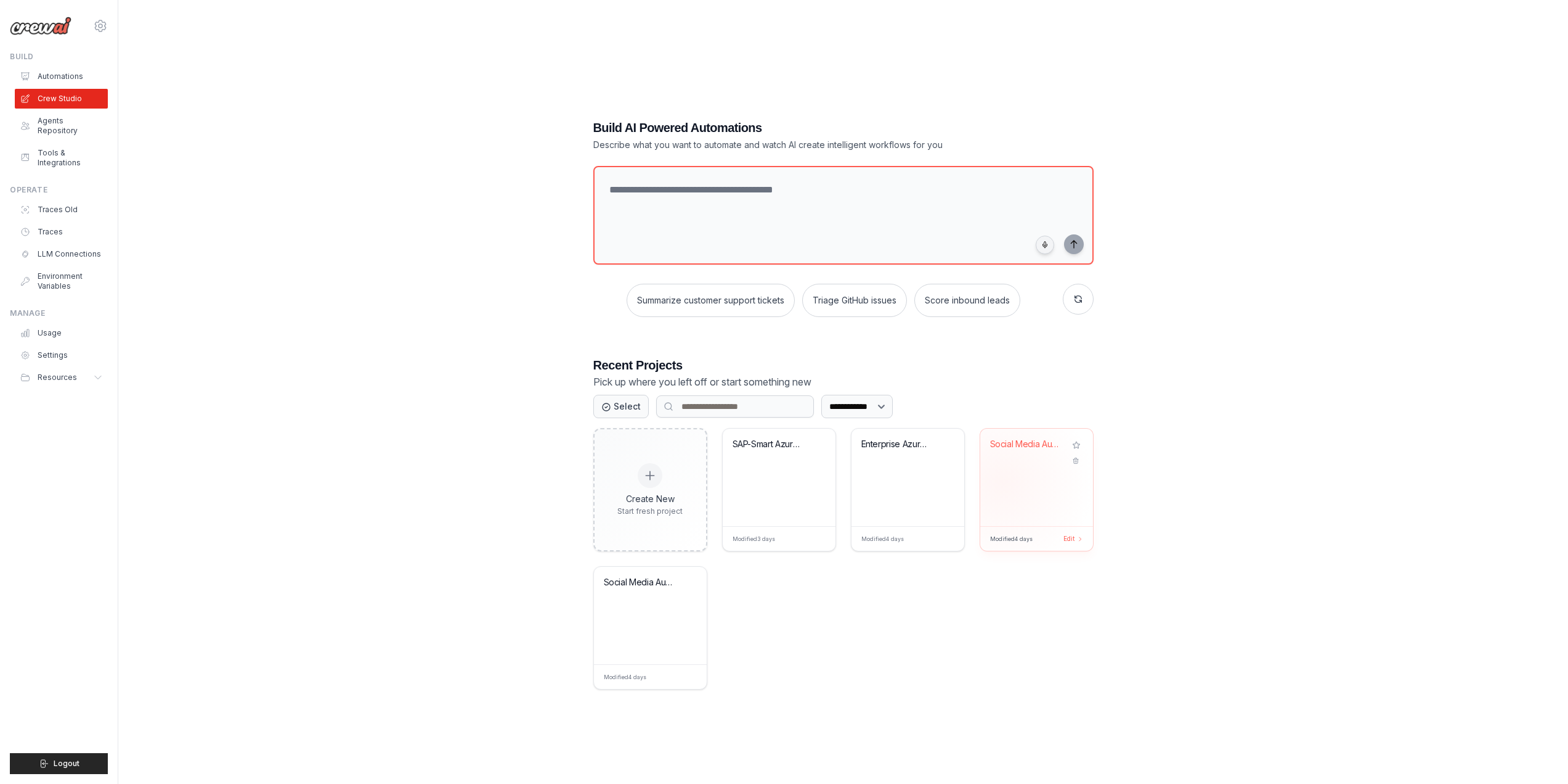
click at [1003, 483] on div "Social Media Automation Workflow" at bounding box center [1036, 477] width 113 height 98
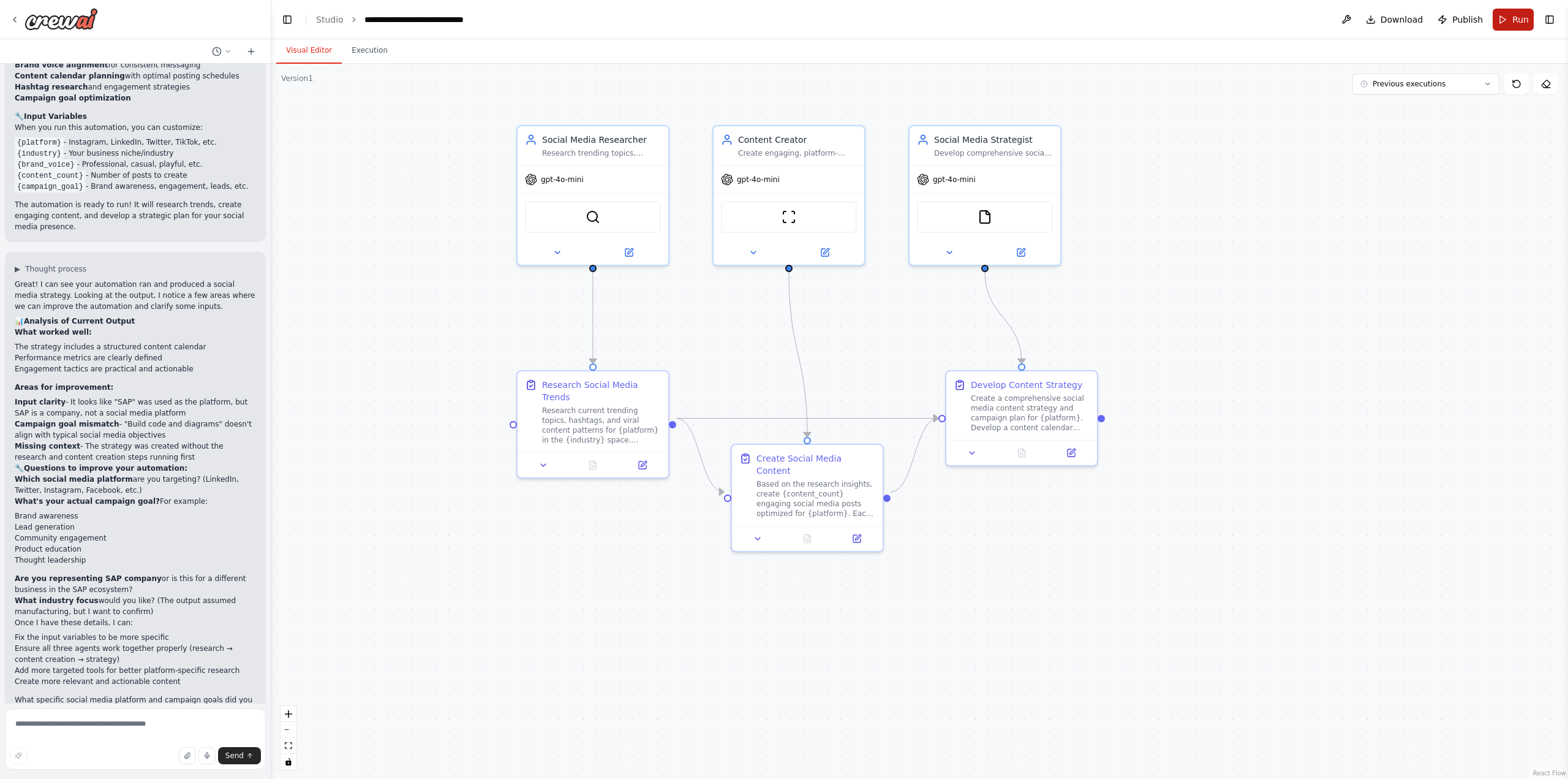
click at [1519, 20] on span "Run" at bounding box center [1520, 20] width 16 height 13
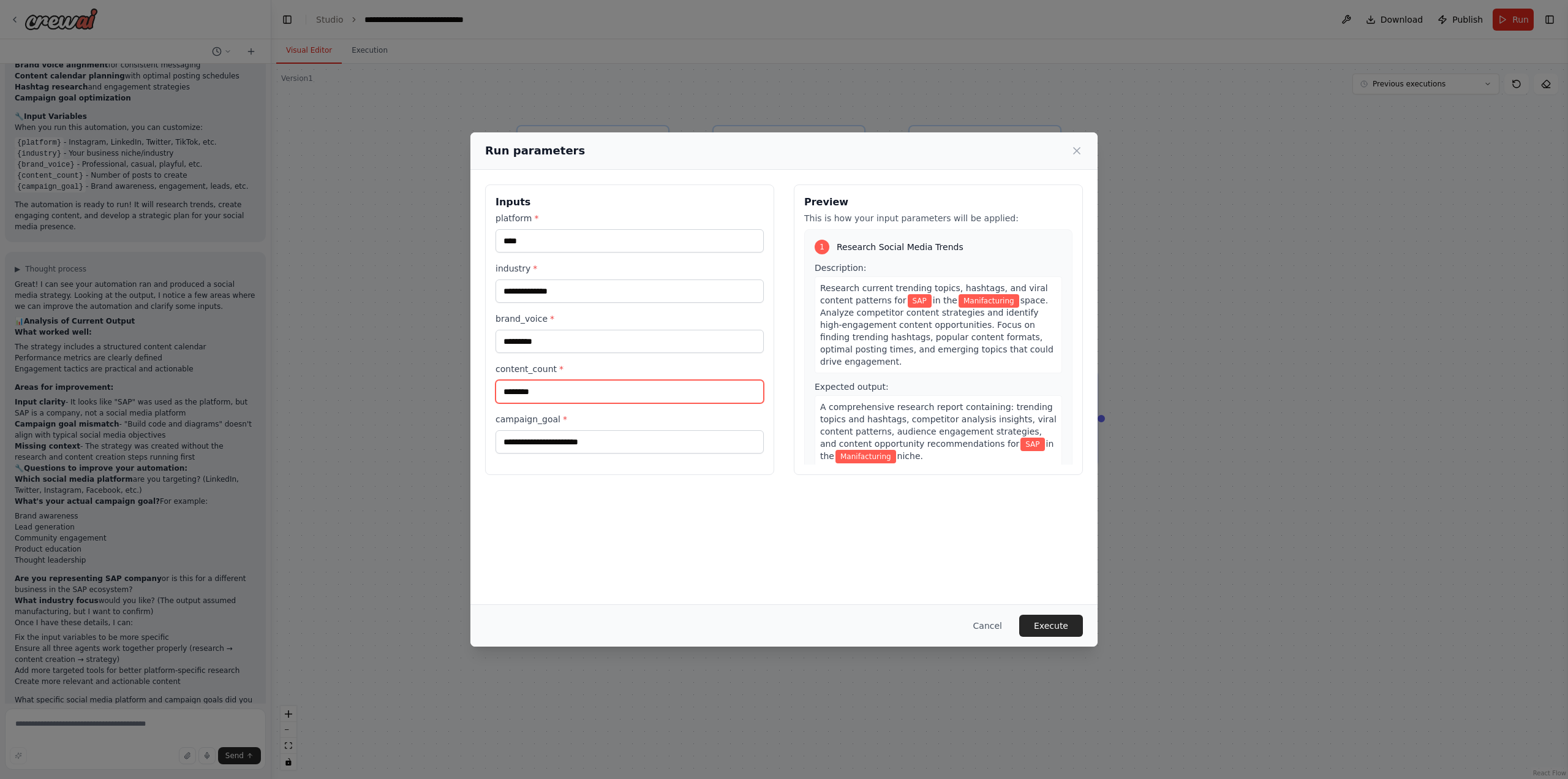
drag, startPoint x: 556, startPoint y: 393, endPoint x: 487, endPoint y: 386, distance: 69.4
click at [487, 386] on div "**********" at bounding box center [629, 329] width 289 height 291
type input "********"
click at [1067, 622] on button "Execute" at bounding box center [1051, 625] width 64 height 22
